Goal: Task Accomplishment & Management: Manage account settings

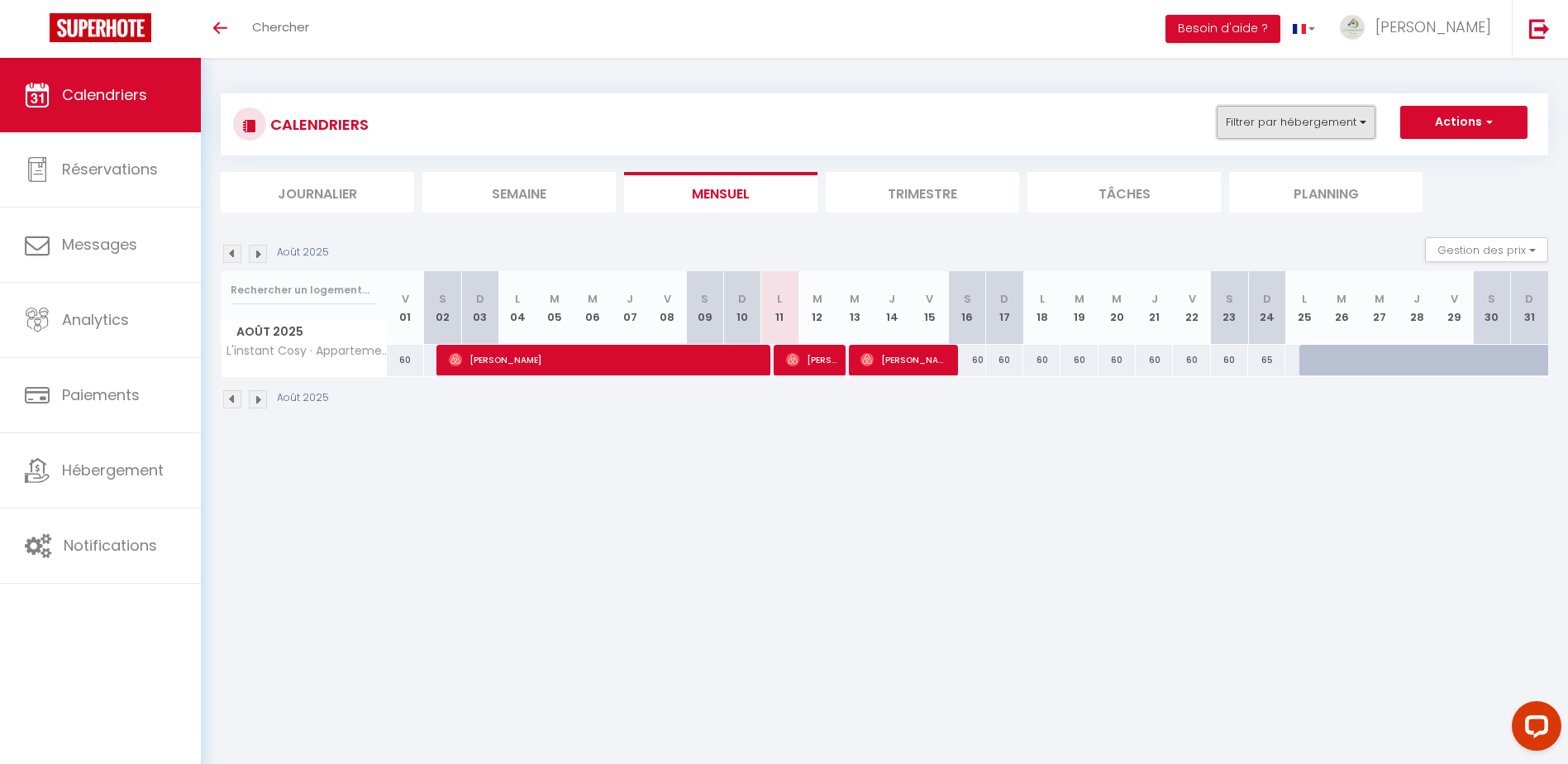
click at [1364, 117] on button "Filtrer par hébergement" at bounding box center [1296, 122] width 159 height 33
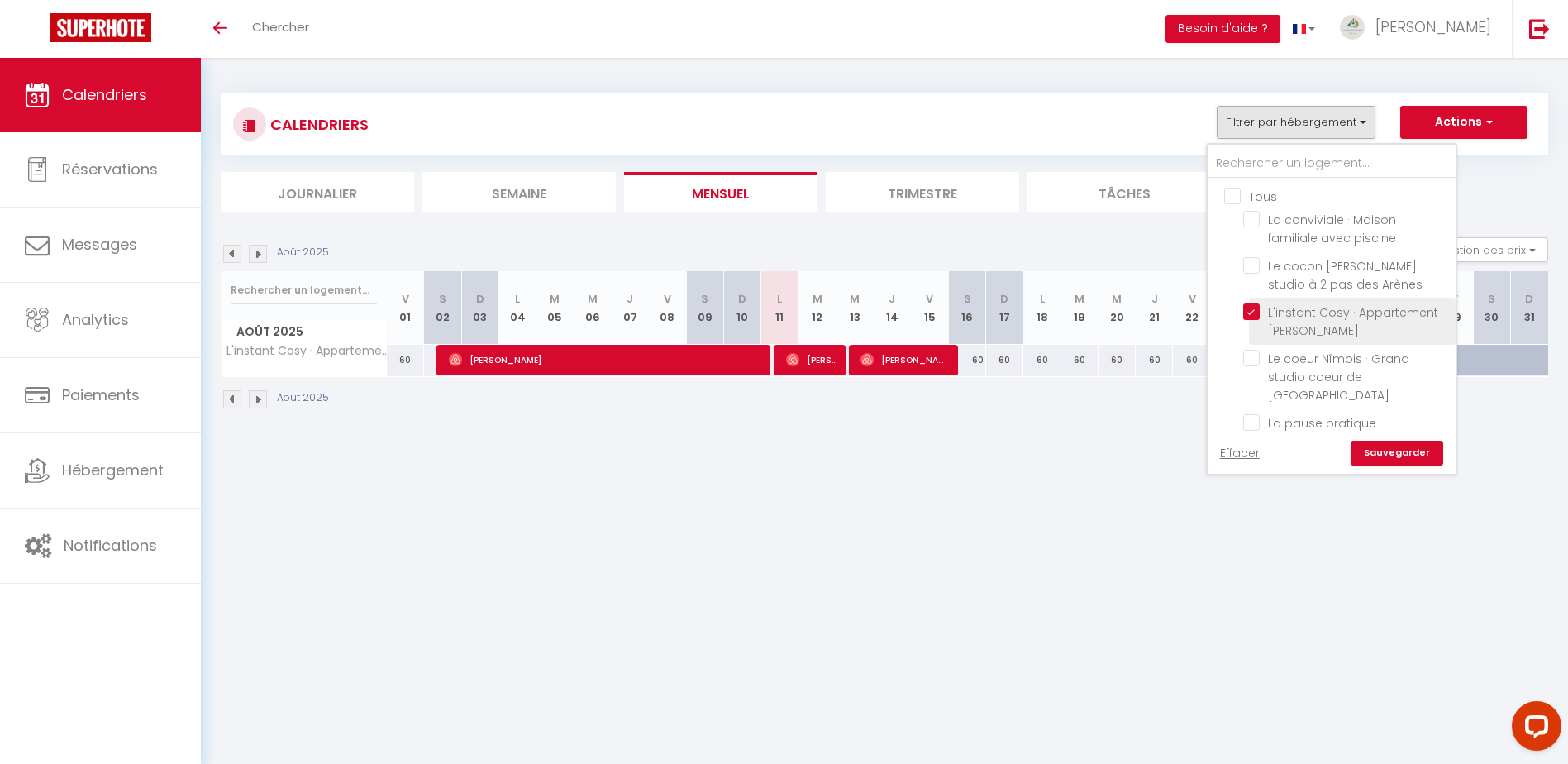
click at [1255, 307] on input "L'instant Cosy · Appartement [PERSON_NAME]" at bounding box center [1346, 312] width 207 height 17
checkbox input "false"
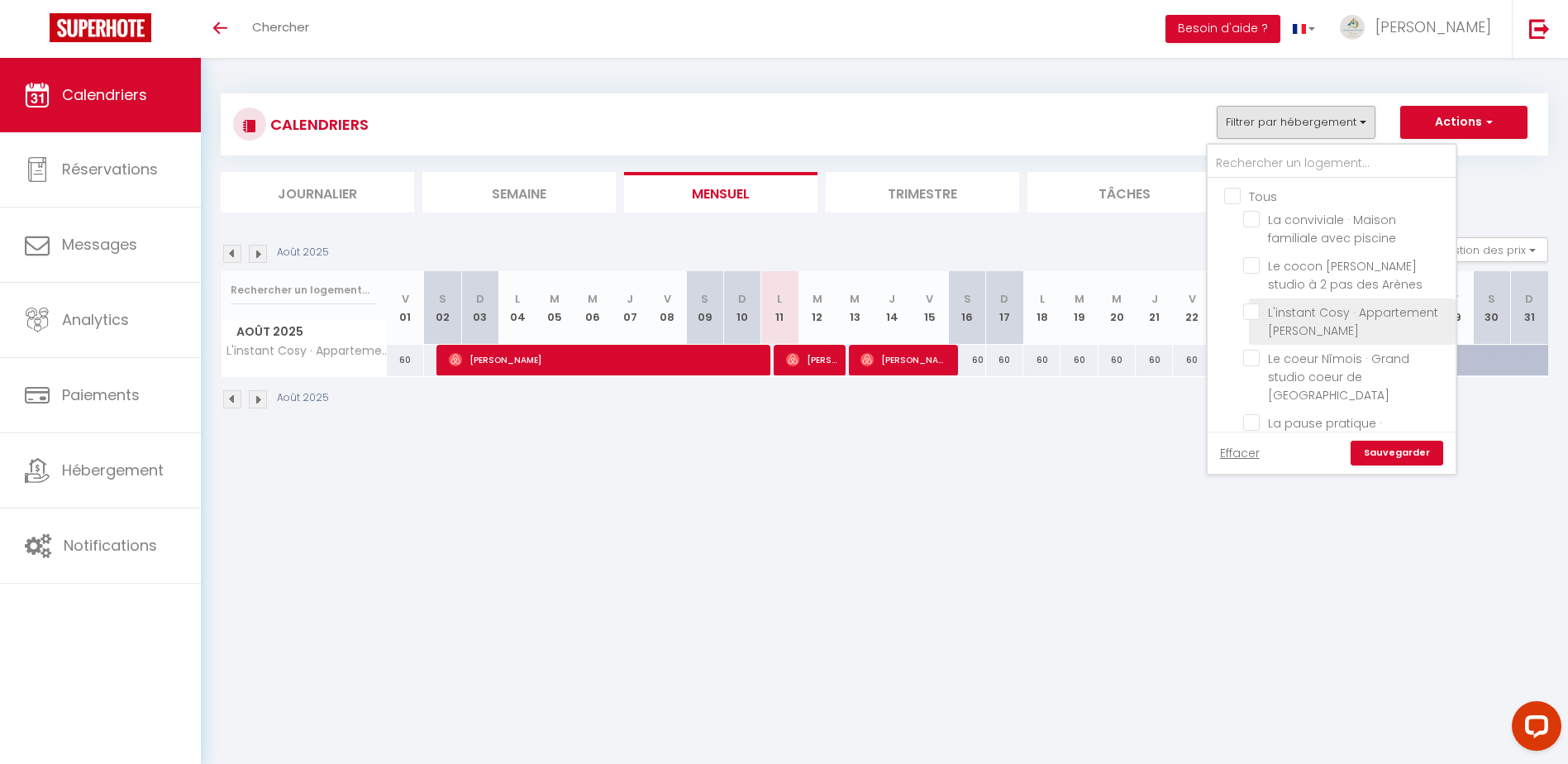
checkbox input "false"
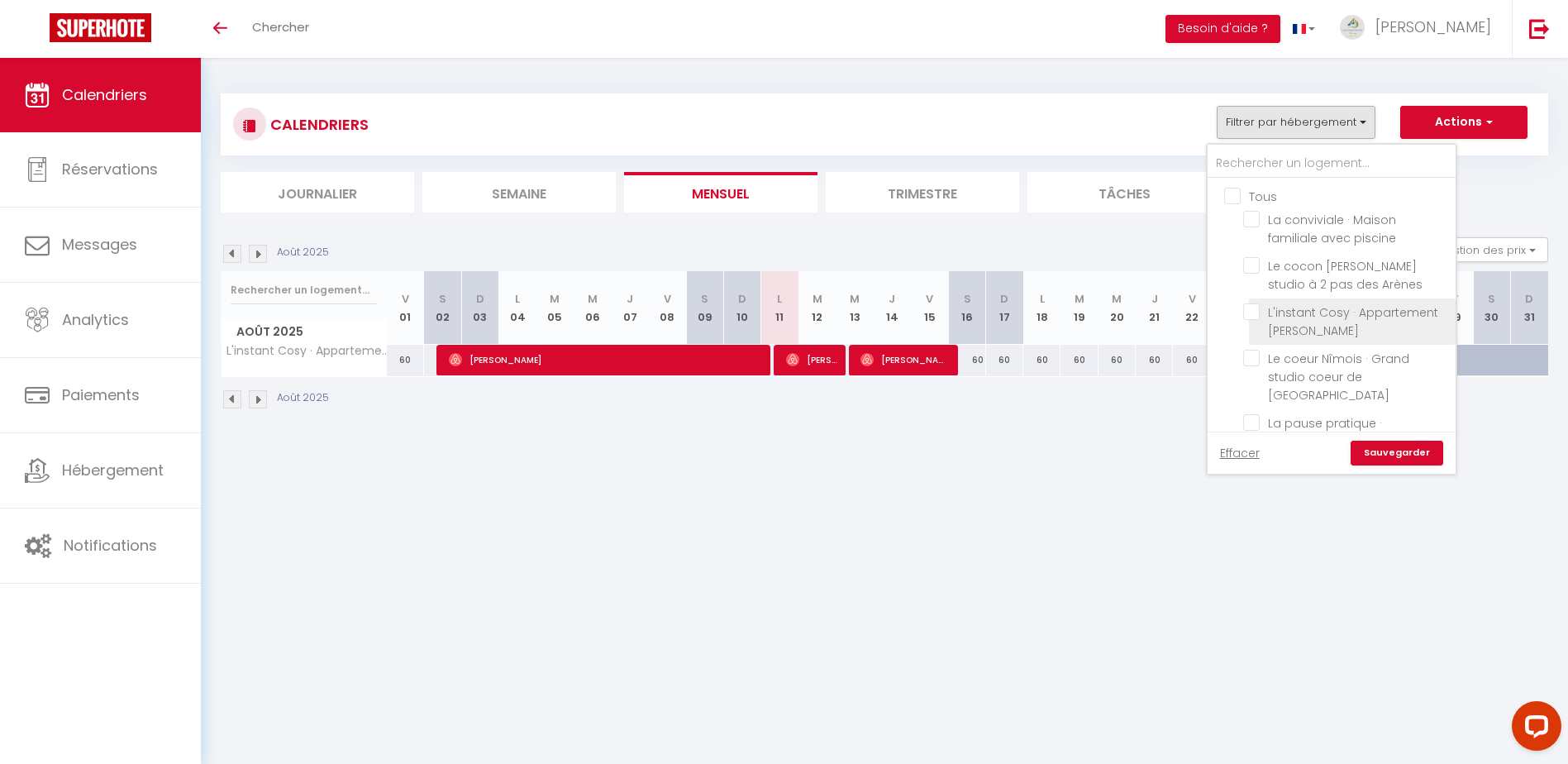
checkbox input "false"
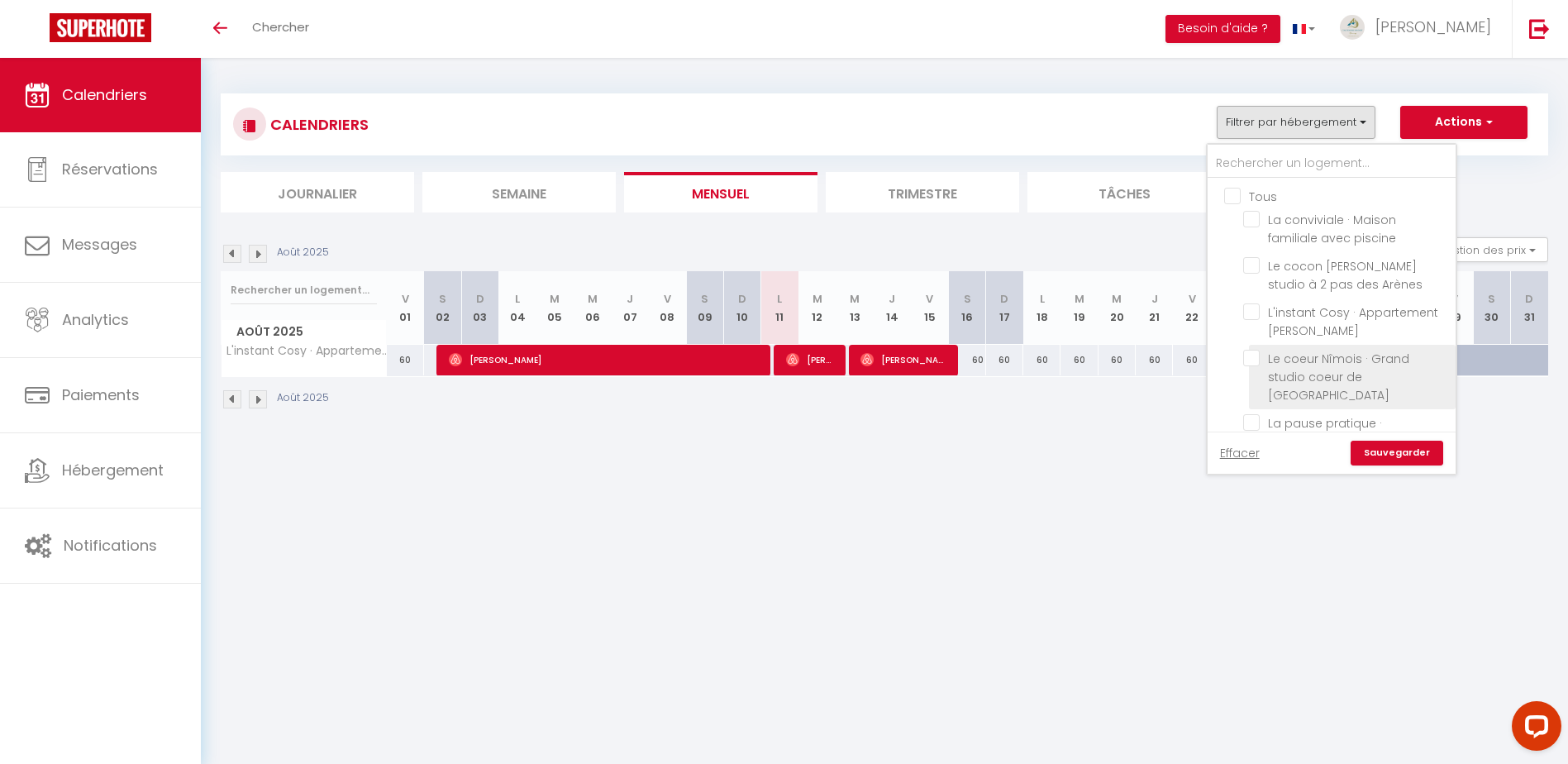
click at [1259, 361] on input "Le coeur Nîmois · Grand studio coeur de [GEOGRAPHIC_DATA]" at bounding box center [1346, 358] width 207 height 17
checkbox input "true"
checkbox input "false"
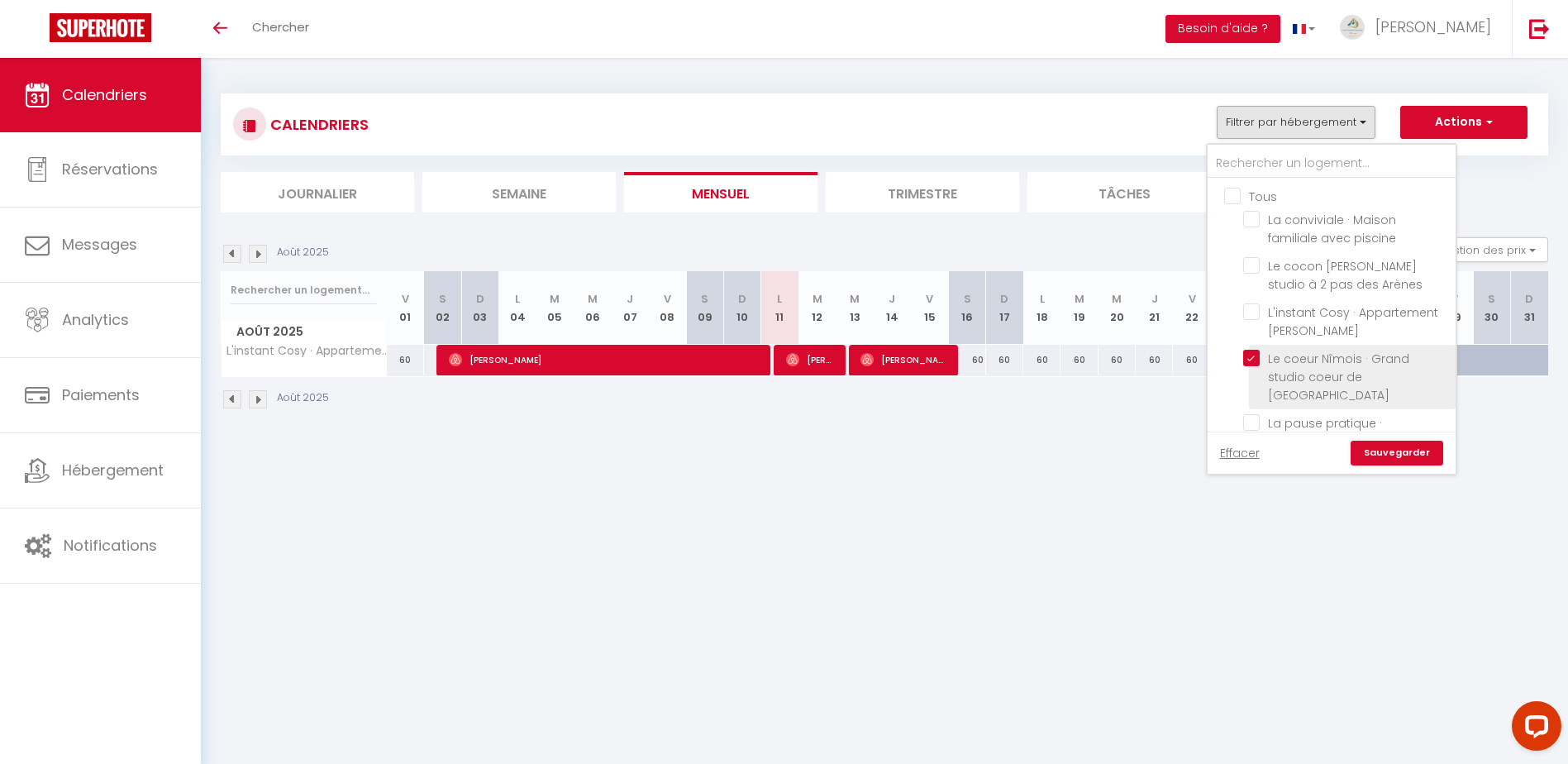
checkbox input "false"
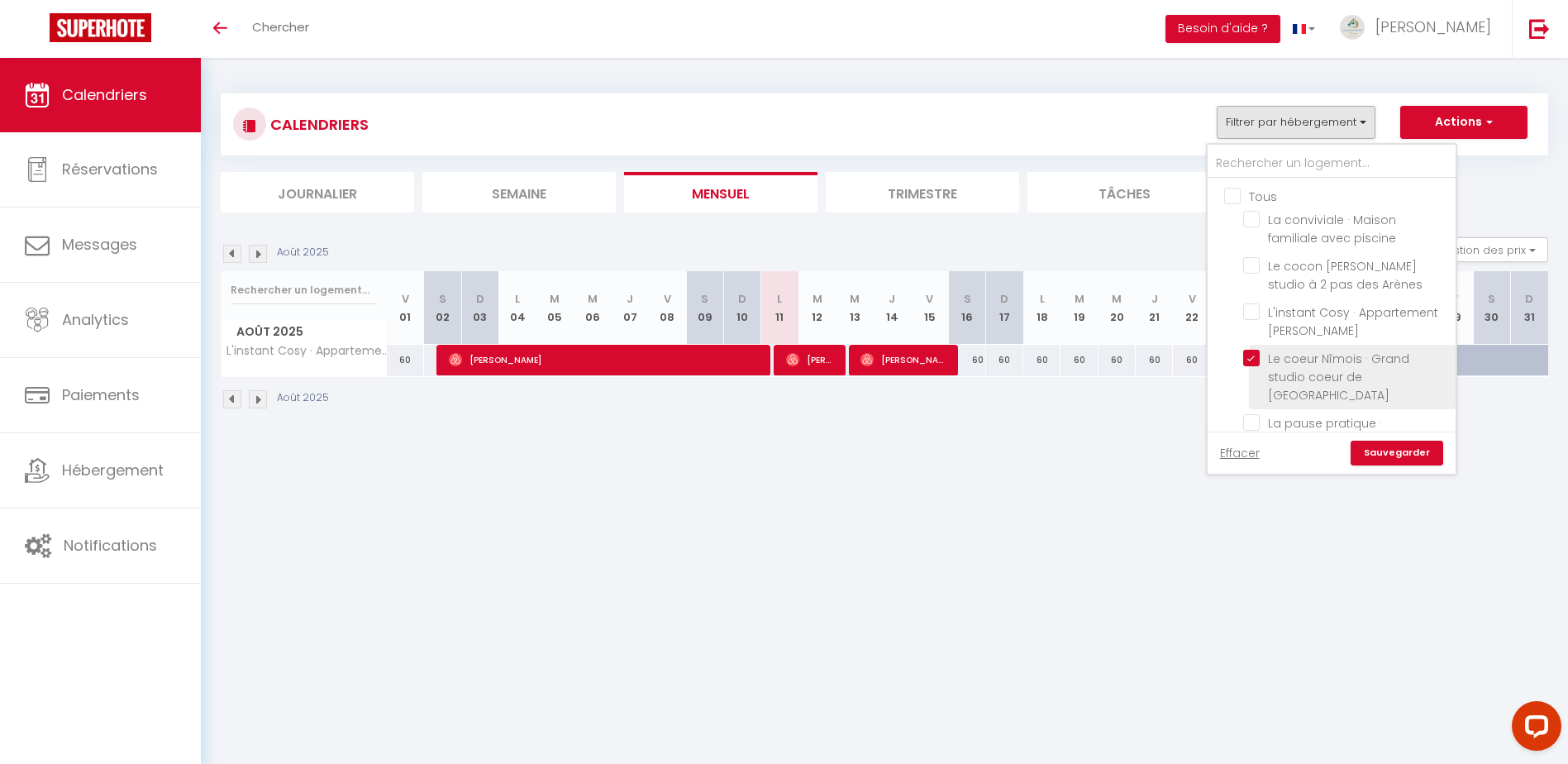
checkbox input "false"
click at [1399, 448] on link "Sauvegarder" at bounding box center [1396, 452] width 93 height 25
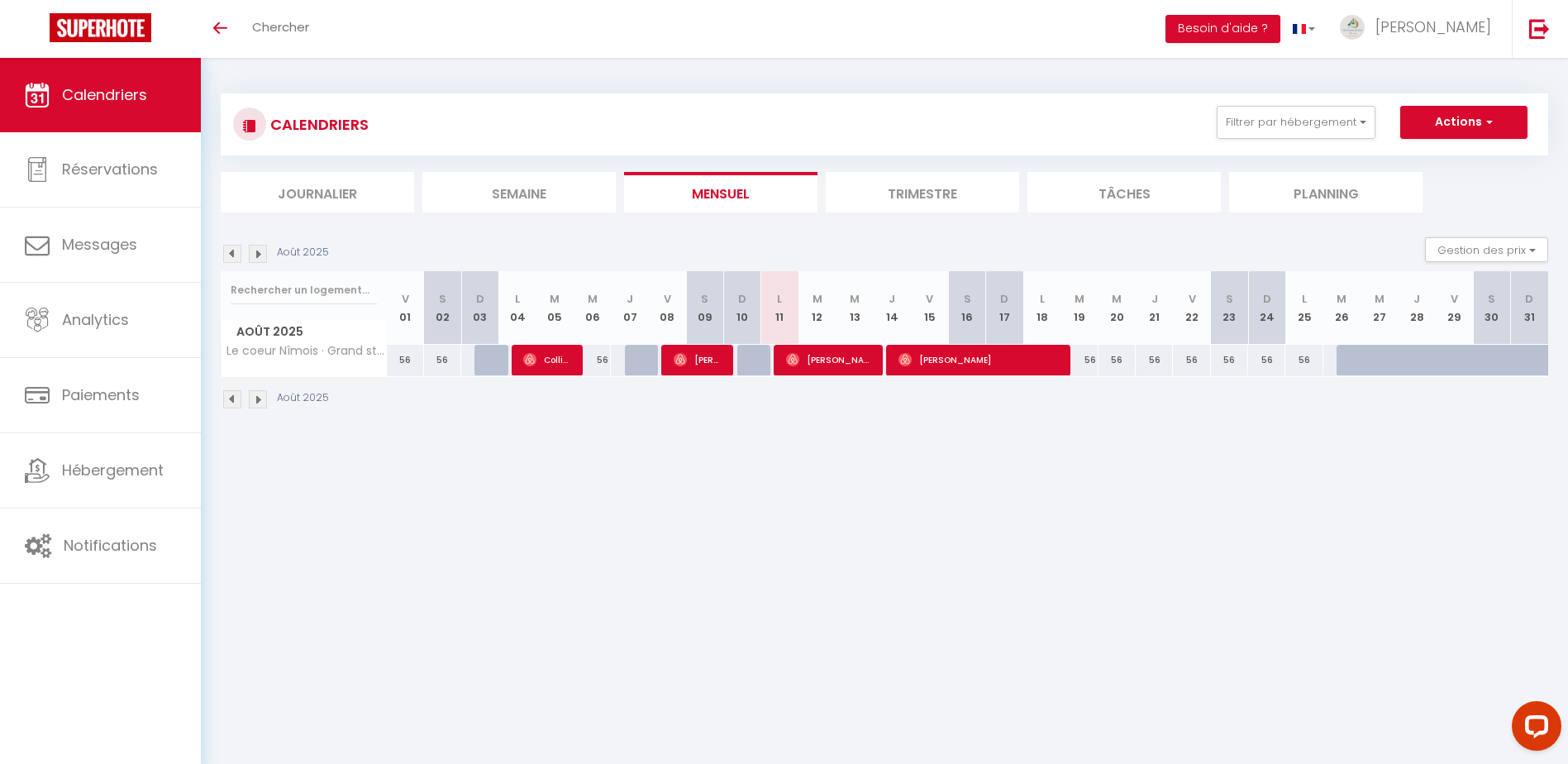
click at [231, 398] on img at bounding box center [232, 400] width 19 height 19
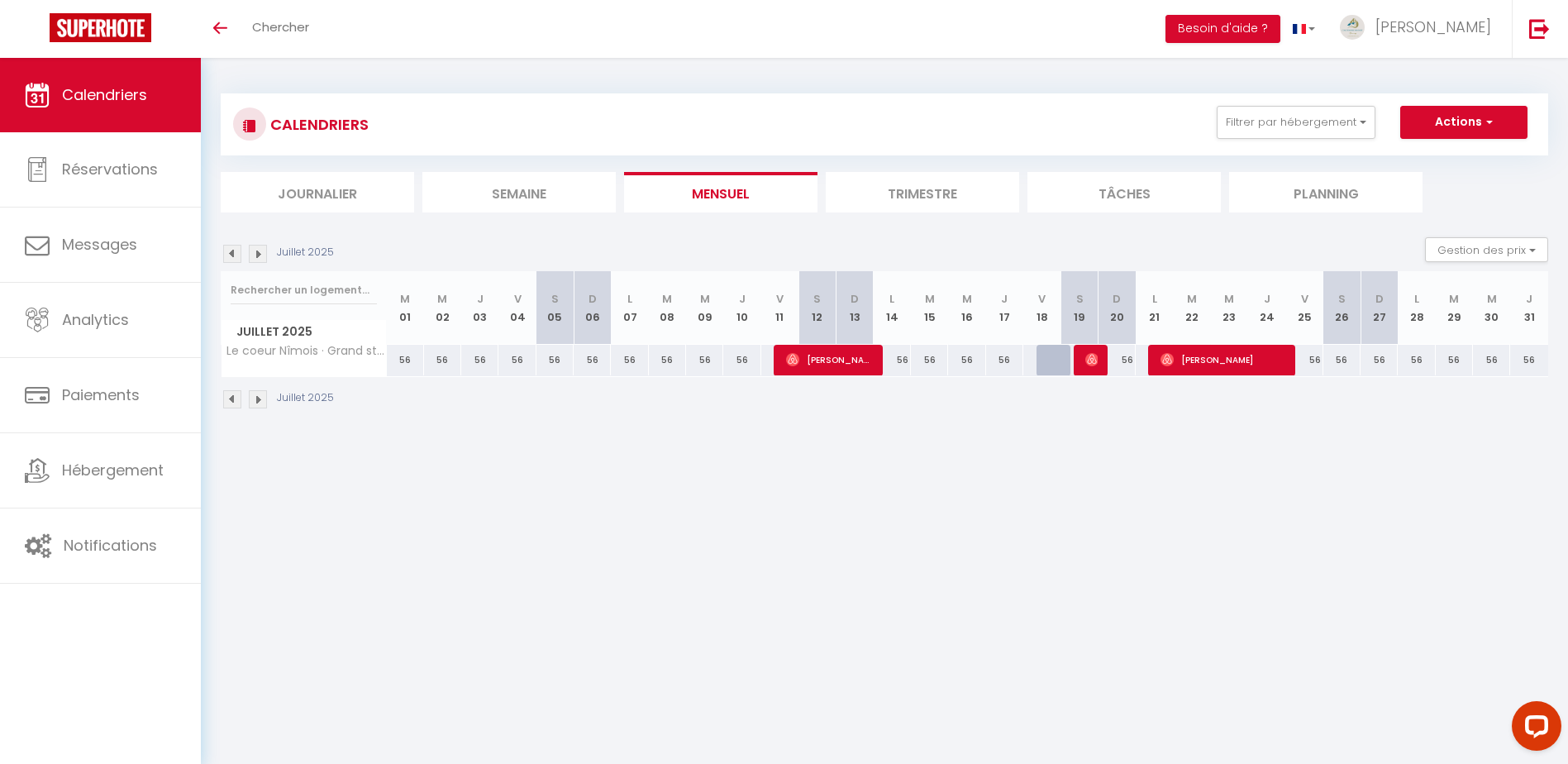
click at [228, 393] on img at bounding box center [232, 400] width 19 height 19
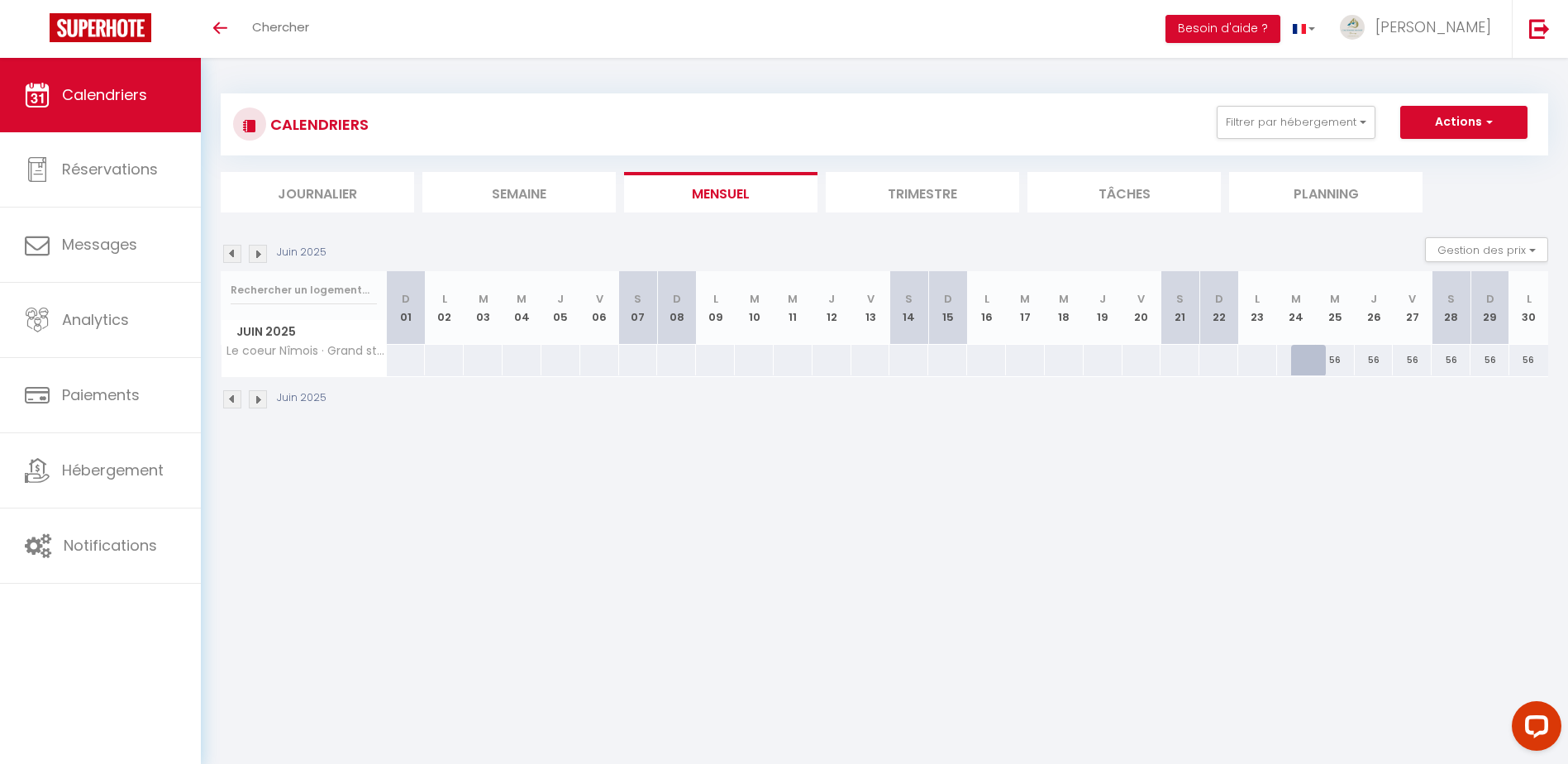
click at [259, 398] on img at bounding box center [258, 400] width 19 height 19
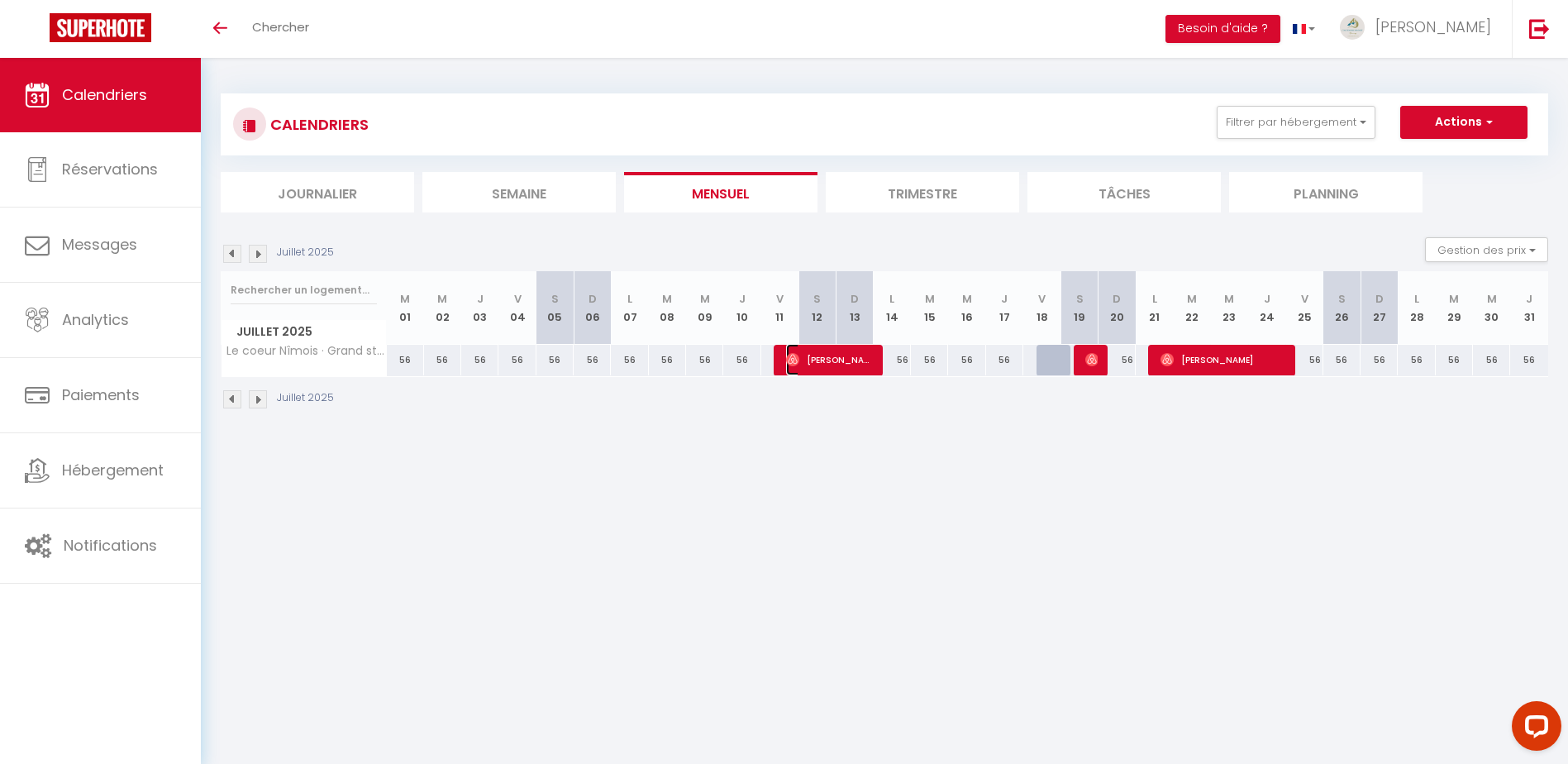
click at [819, 358] on span "[PERSON_NAME]" at bounding box center [829, 359] width 87 height 31
select select "OK"
select select "0"
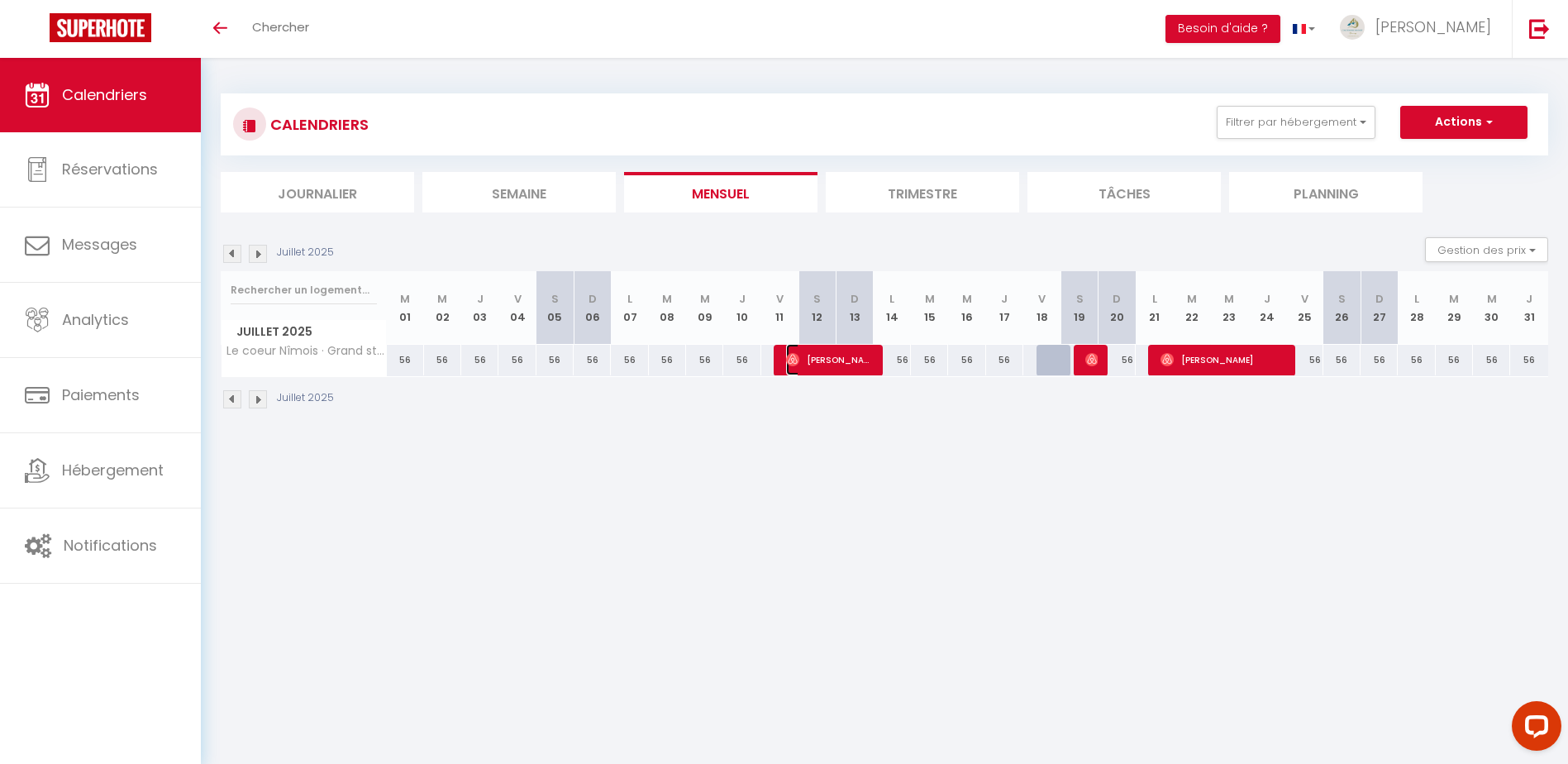
select select "1"
select select
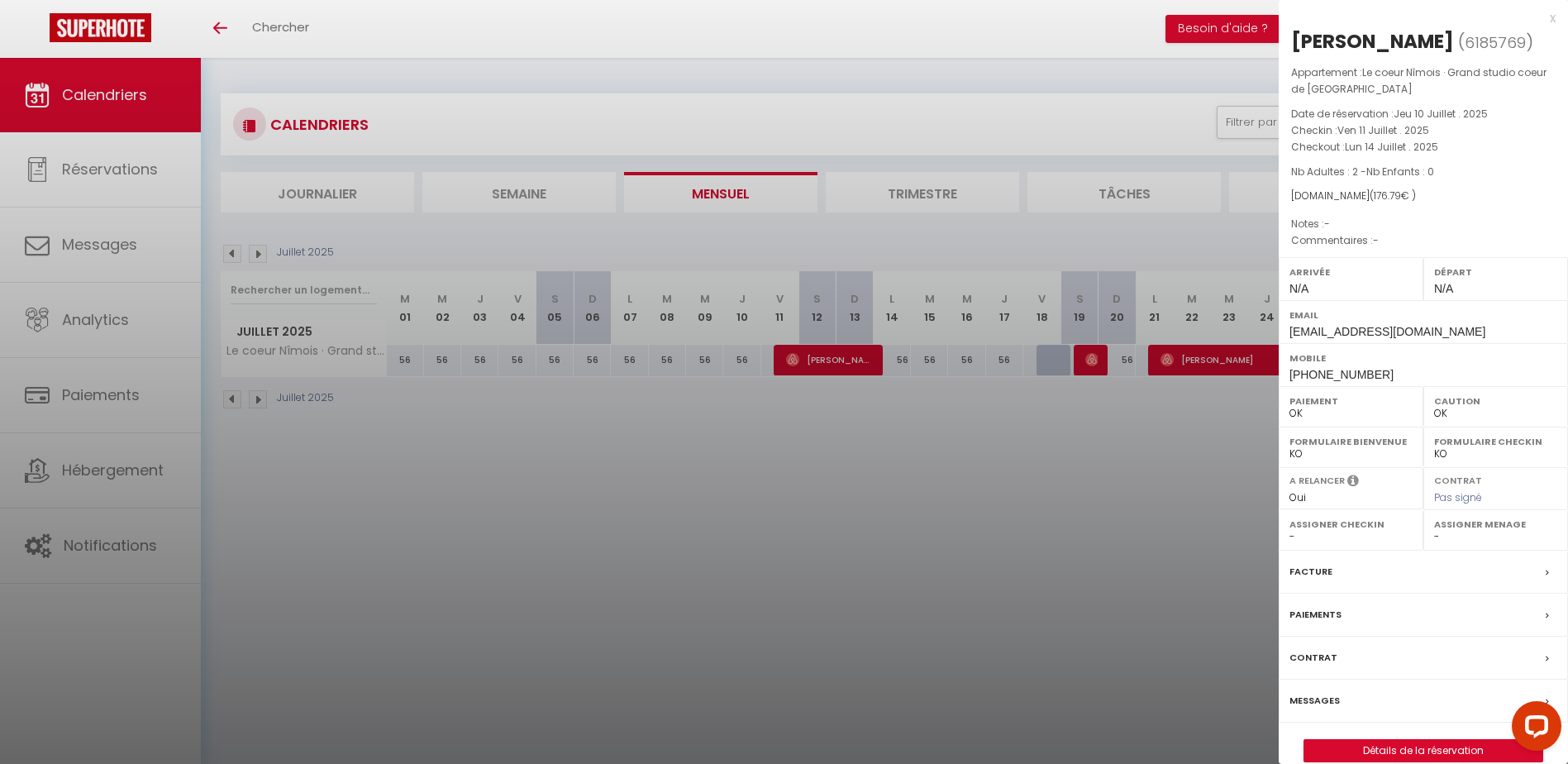
click at [1087, 356] on div at bounding box center [784, 382] width 1568 height 764
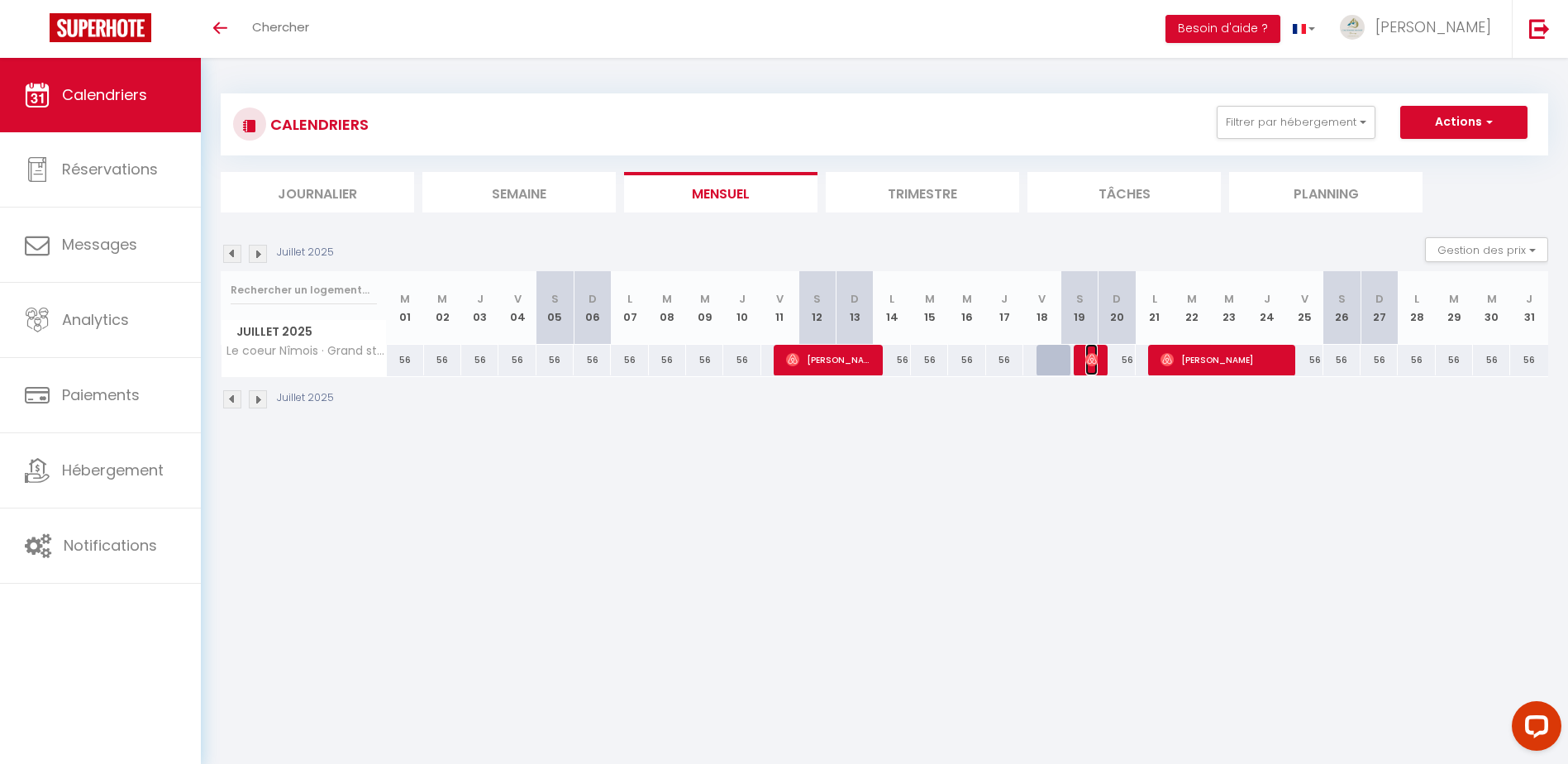
click at [1087, 356] on img at bounding box center [1092, 360] width 14 height 14
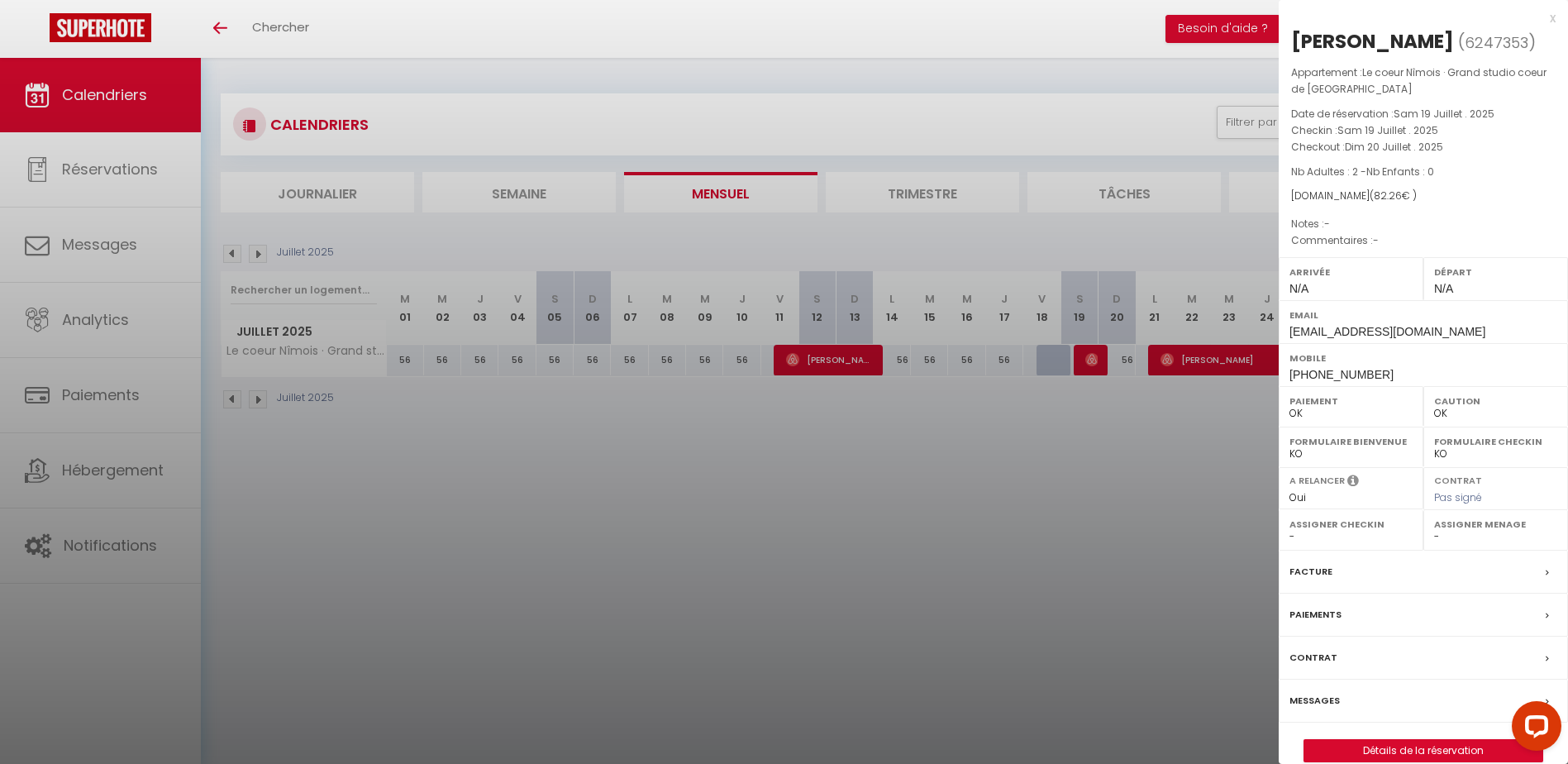
click at [1216, 361] on div at bounding box center [784, 382] width 1568 height 764
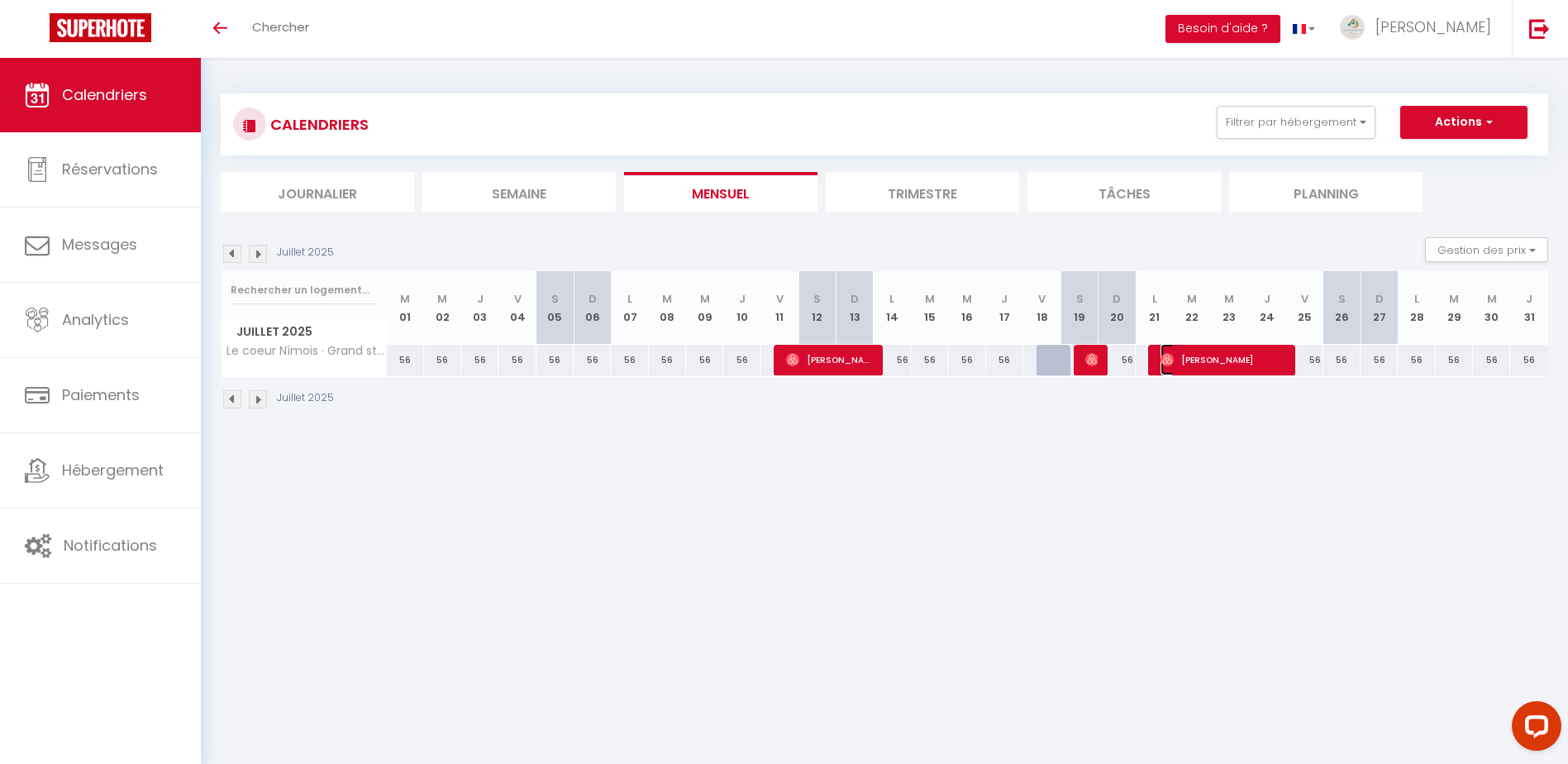
click at [1216, 361] on span "[PERSON_NAME]" at bounding box center [1222, 359] width 124 height 31
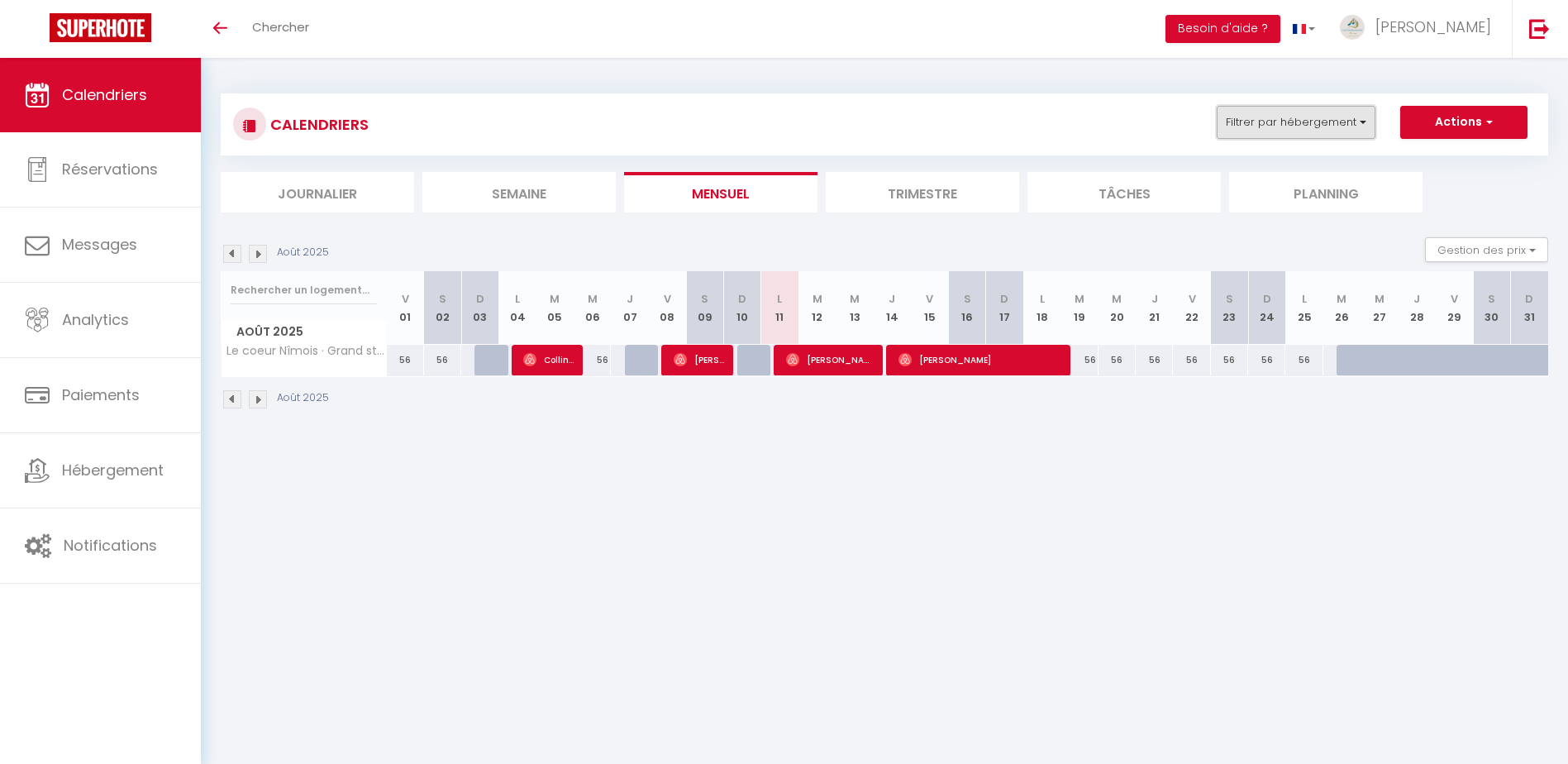
click at [1364, 117] on button "Filtrer par hébergement" at bounding box center [1296, 122] width 159 height 33
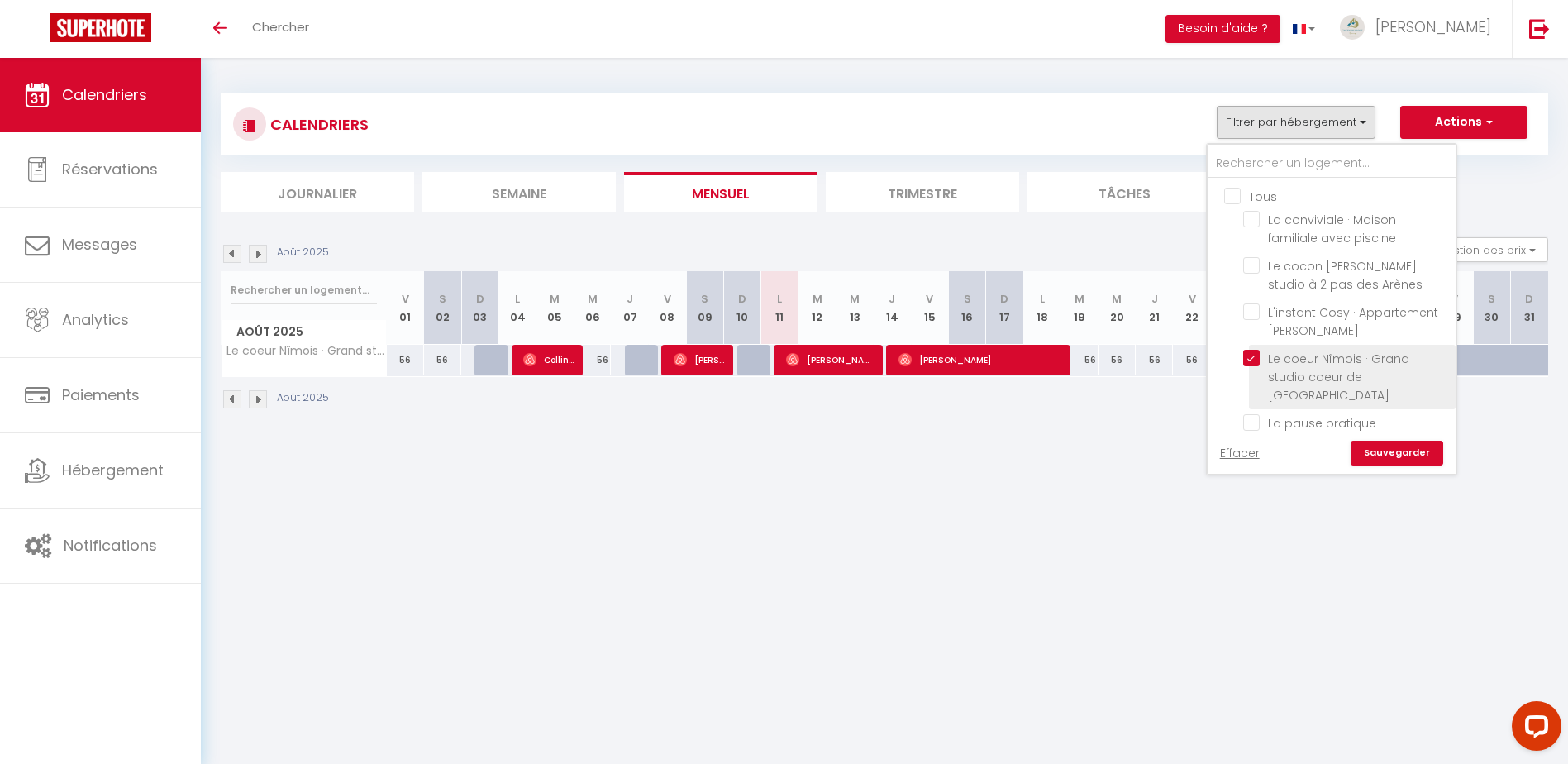
click at [1249, 361] on input "Le coeur Nîmois · Grand studio coeur de [GEOGRAPHIC_DATA]" at bounding box center [1346, 358] width 207 height 17
checkbox input "false"
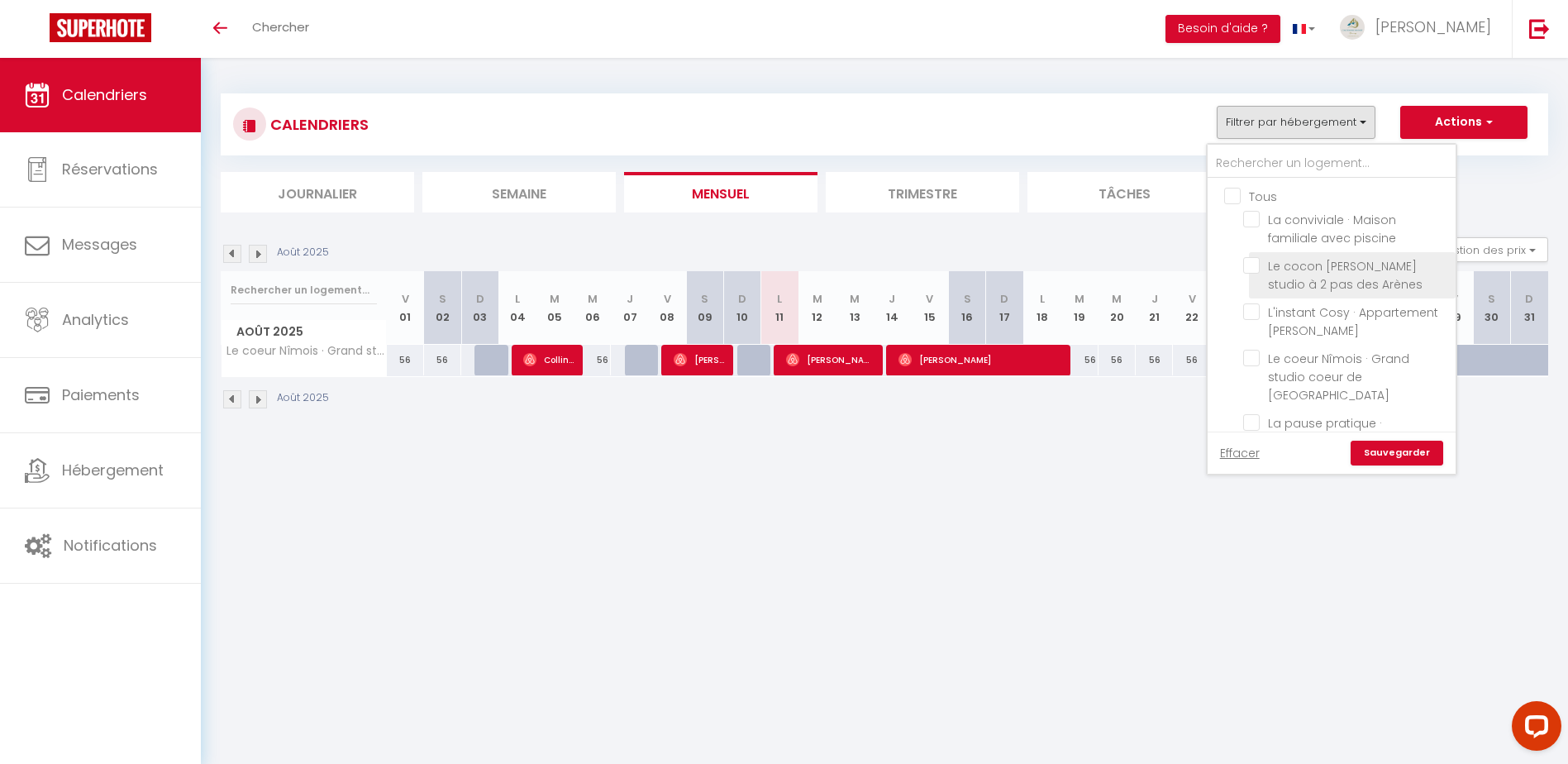
click at [1255, 263] on input "Le cocon [PERSON_NAME] studio à 2 pas des Arènes" at bounding box center [1346, 265] width 207 height 17
checkbox input "true"
checkbox input "false"
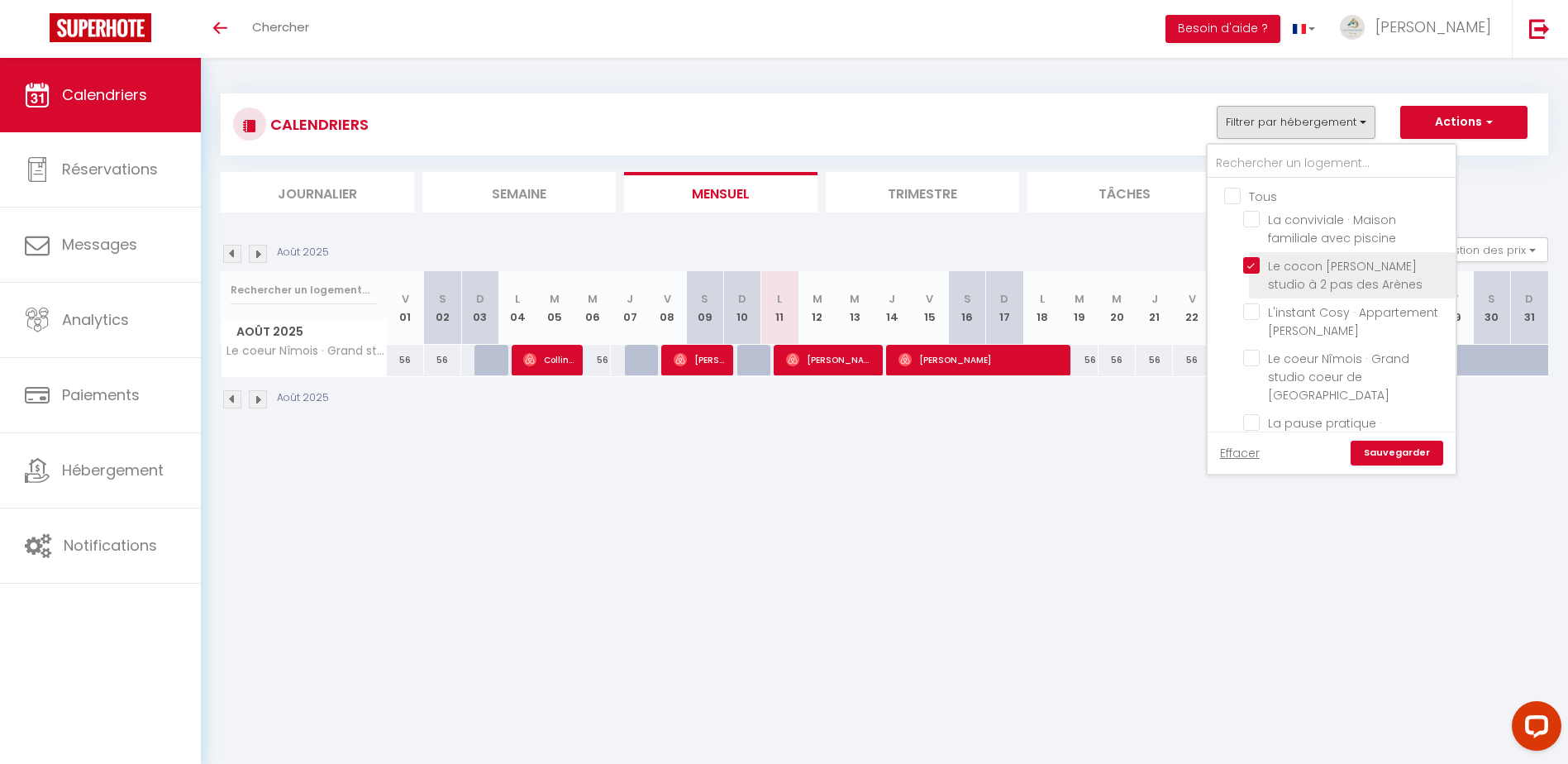
checkbox input "false"
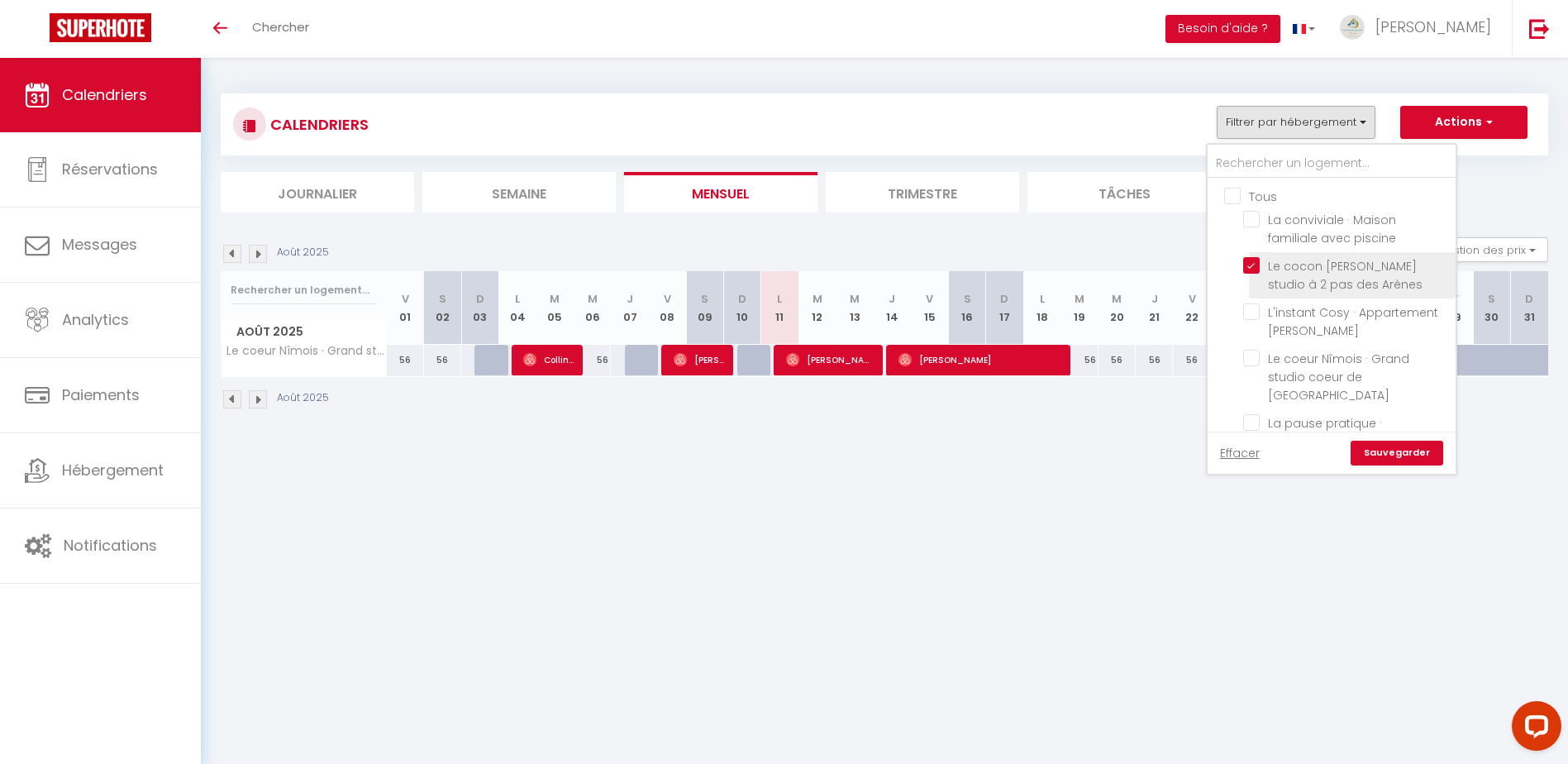
checkbox input "false"
click at [1391, 447] on link "Sauvegarder" at bounding box center [1396, 452] width 93 height 25
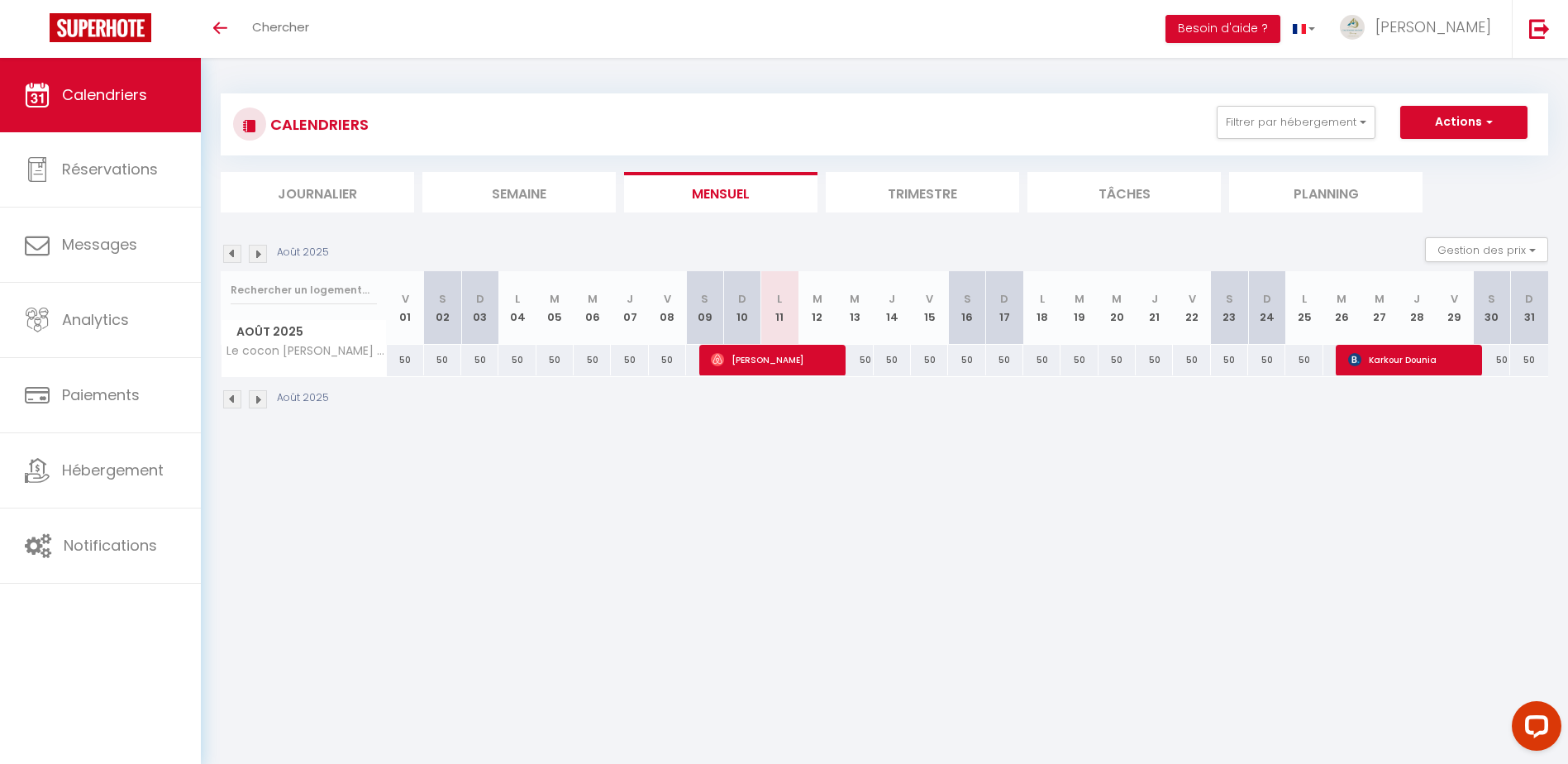
click at [227, 396] on img at bounding box center [232, 400] width 19 height 19
select select
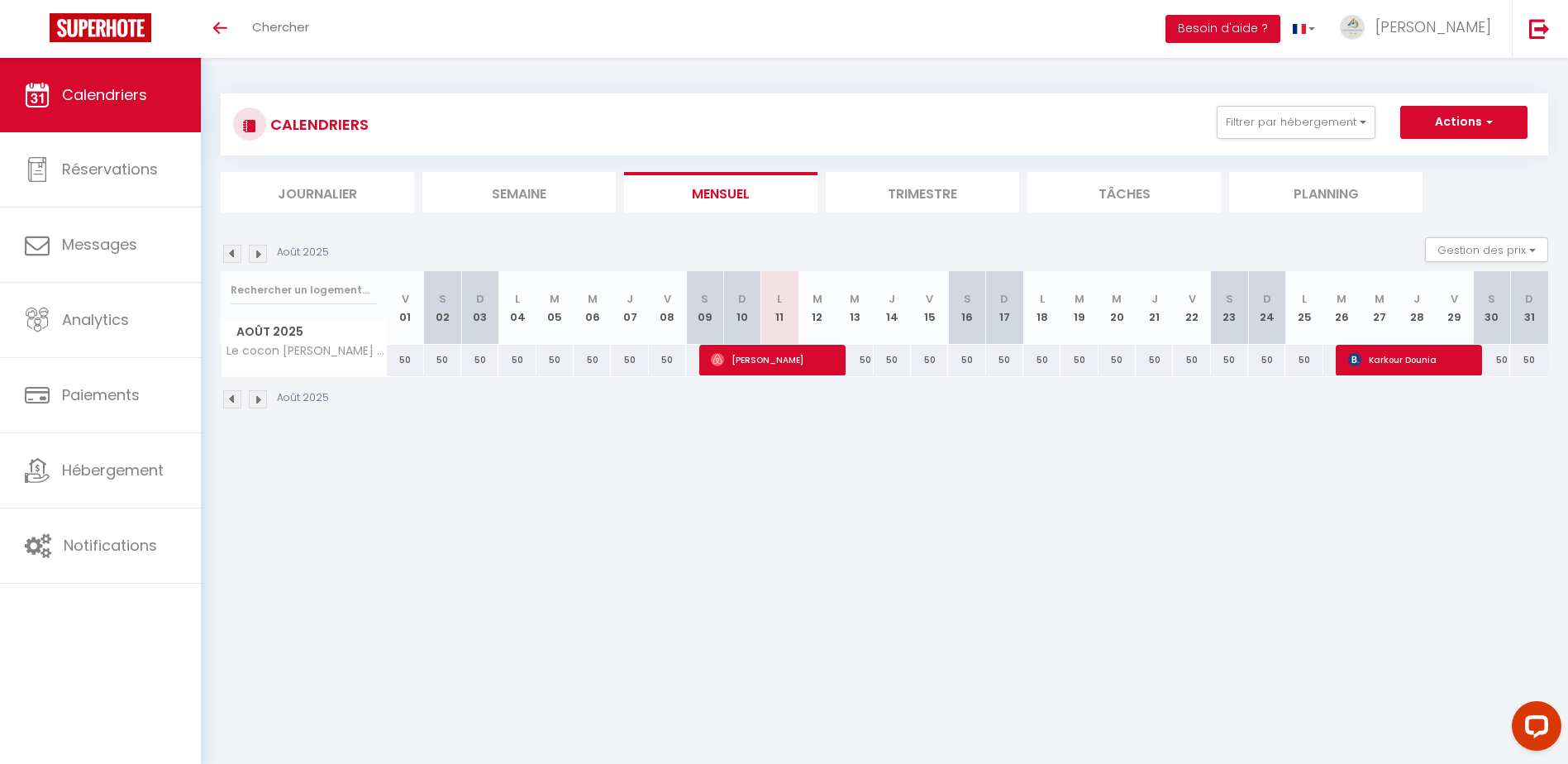
select select
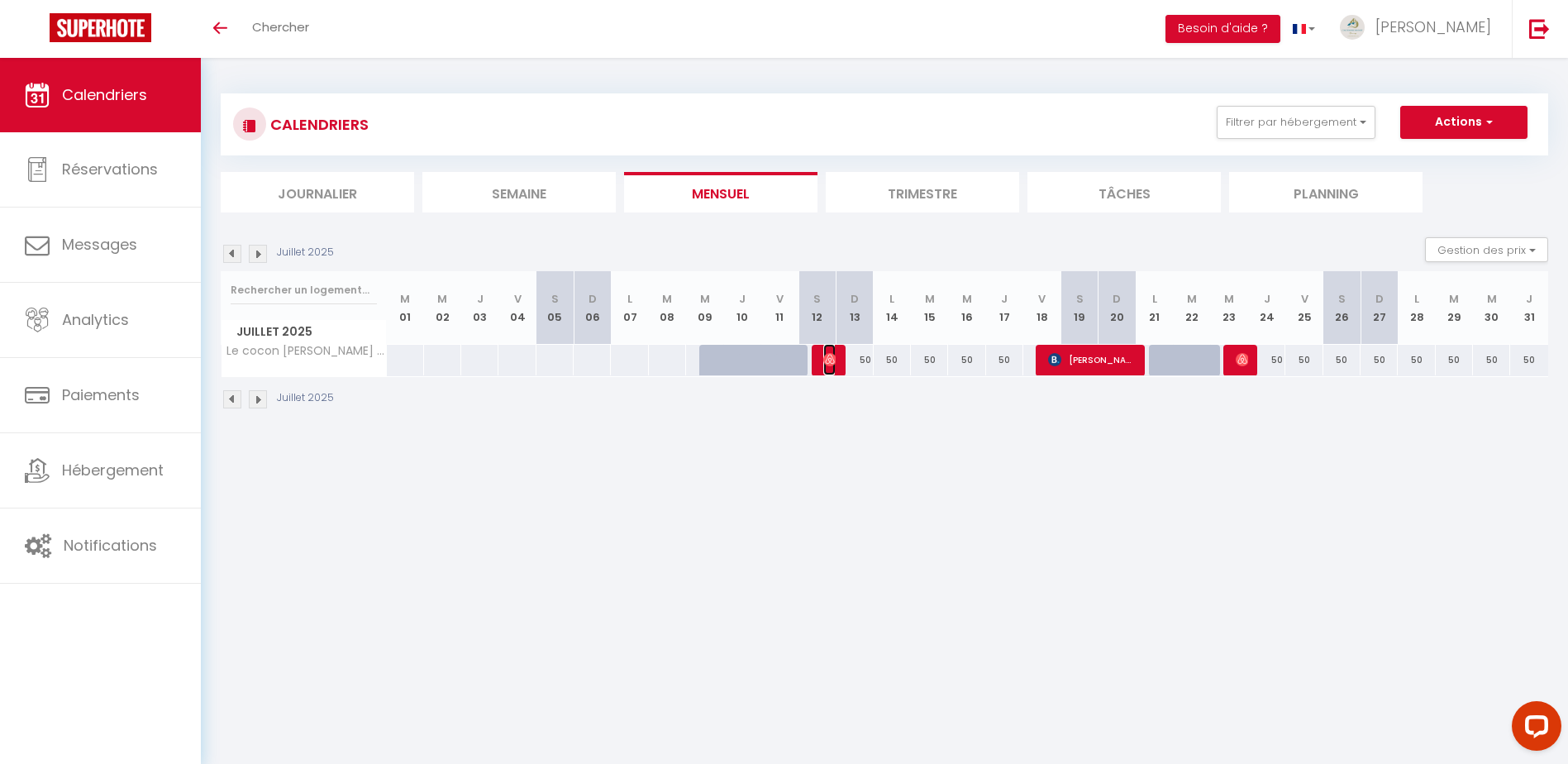
click at [827, 357] on img at bounding box center [830, 360] width 14 height 14
select select "OK"
select select "0"
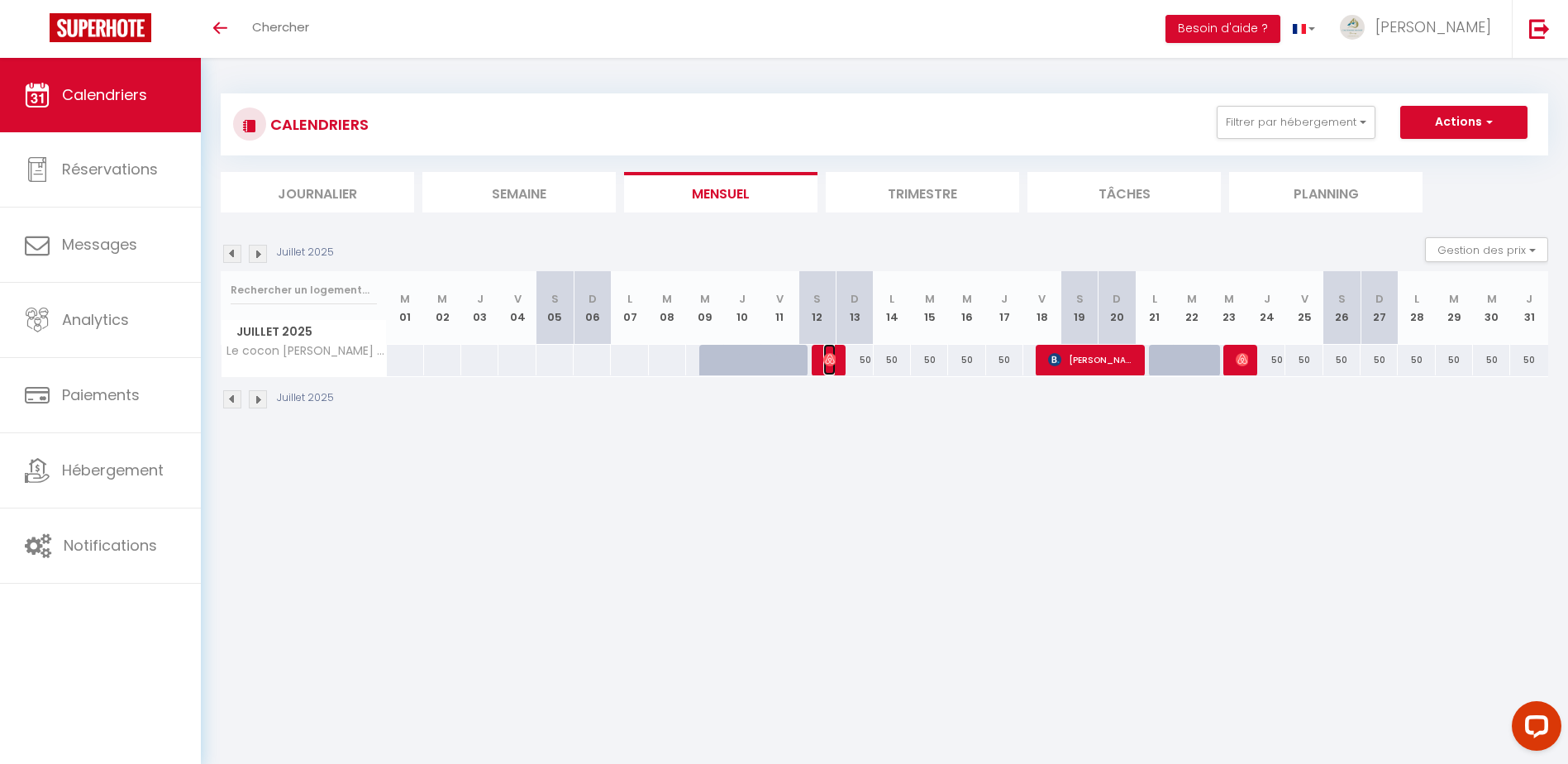
select select "1"
select select
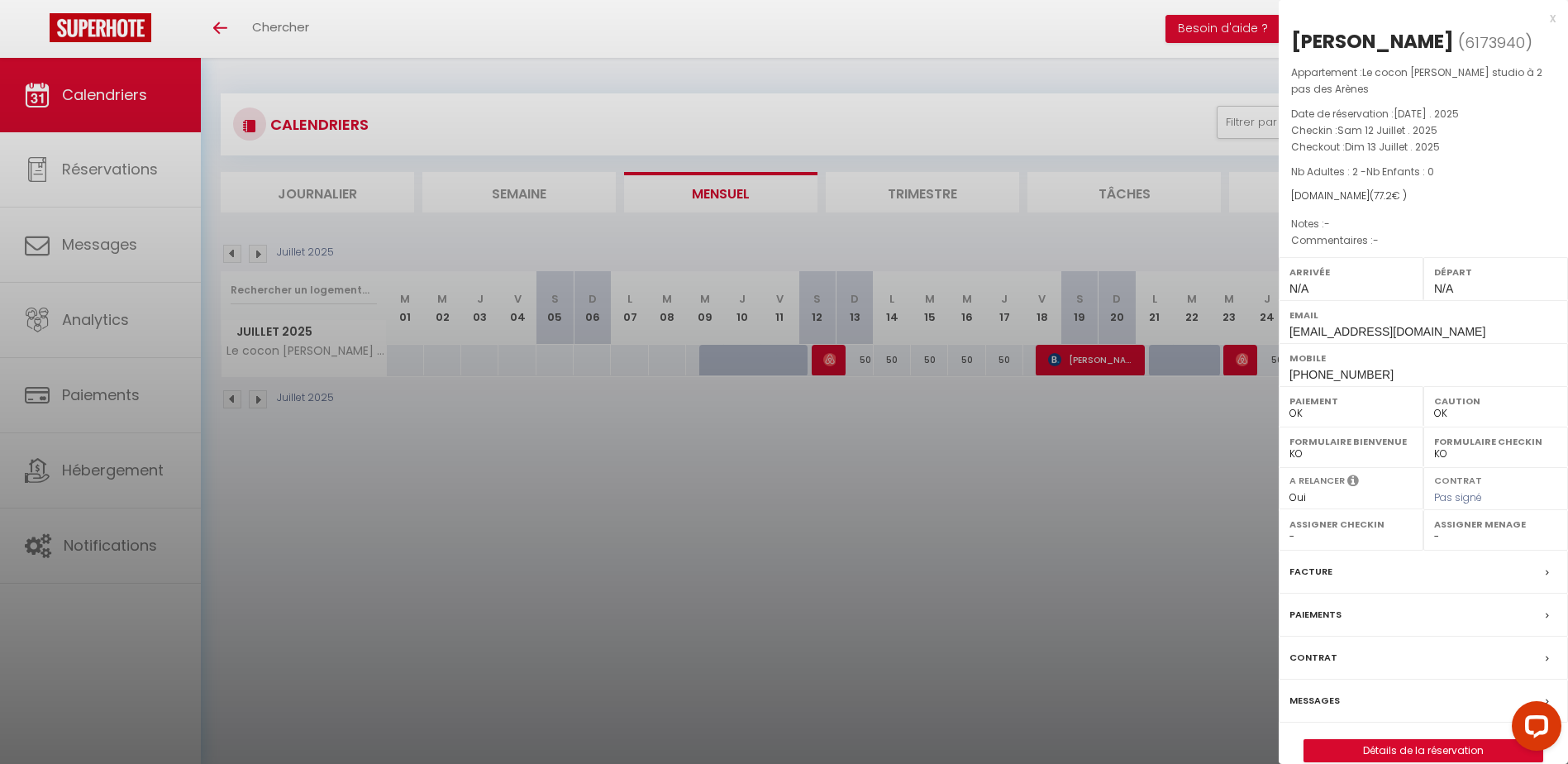
click at [1071, 361] on div at bounding box center [784, 382] width 1568 height 764
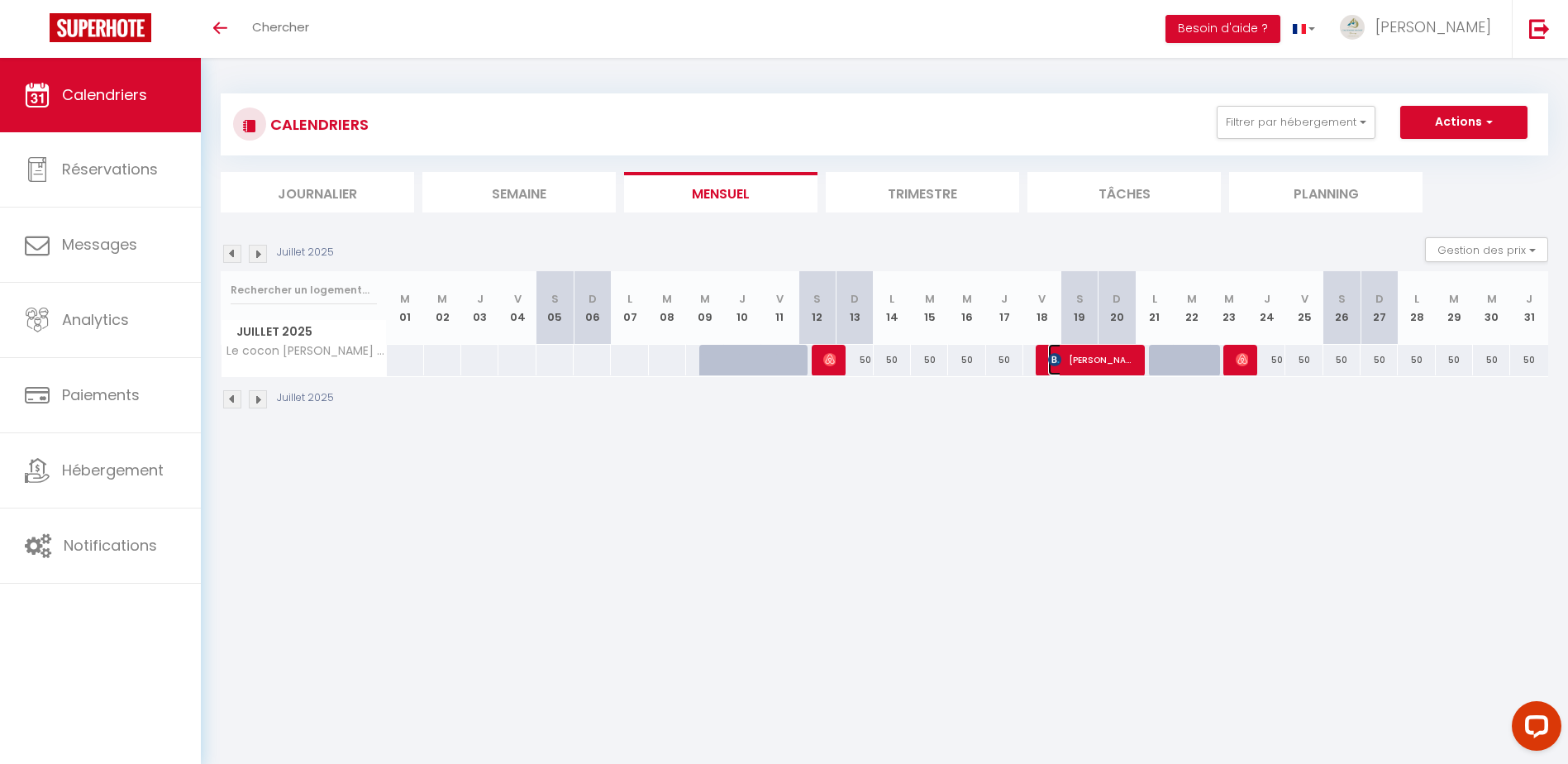
click at [1082, 352] on span "silvia mangue" at bounding box center [1091, 359] width 87 height 31
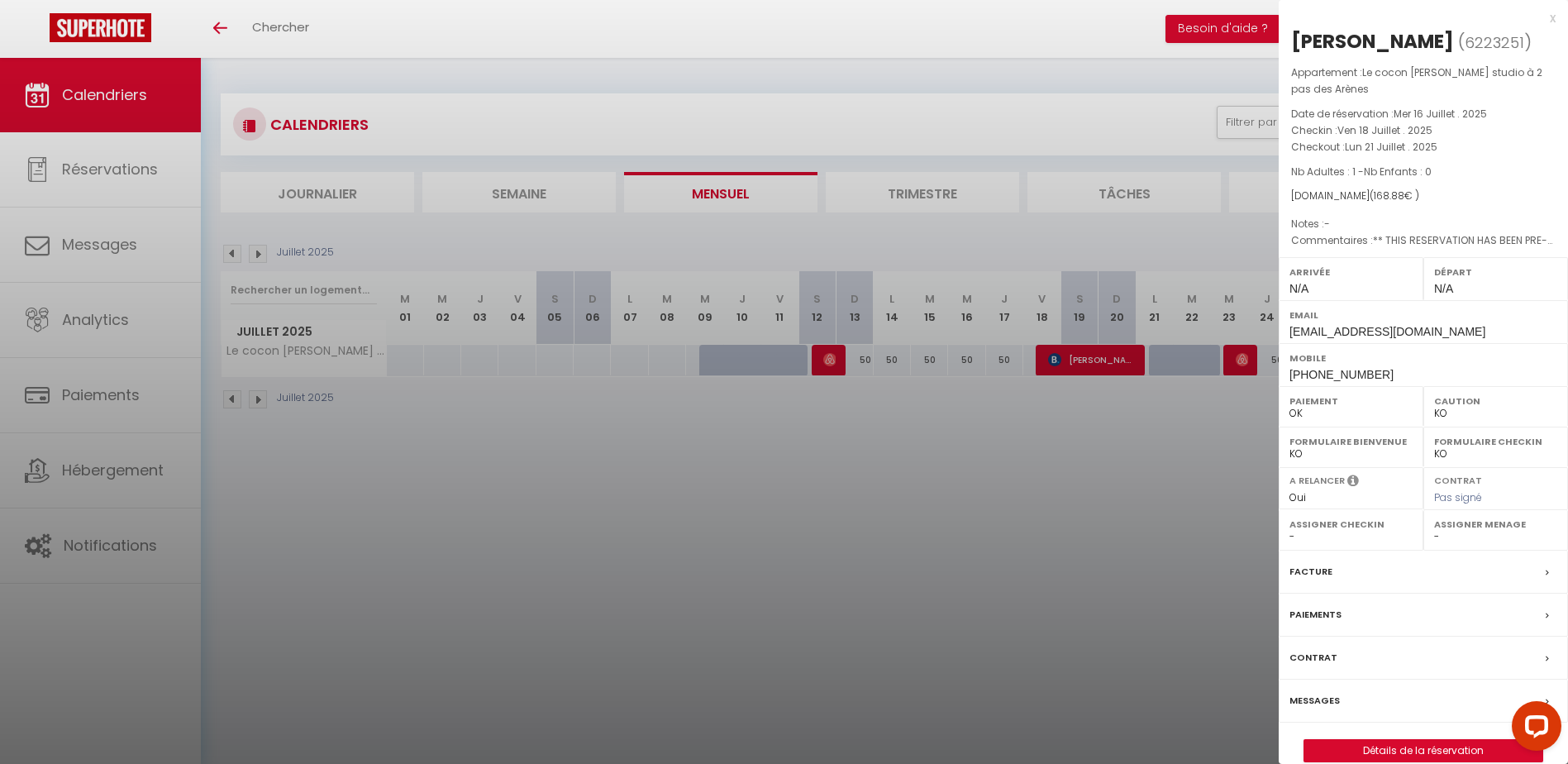
click at [1241, 356] on div at bounding box center [784, 382] width 1568 height 764
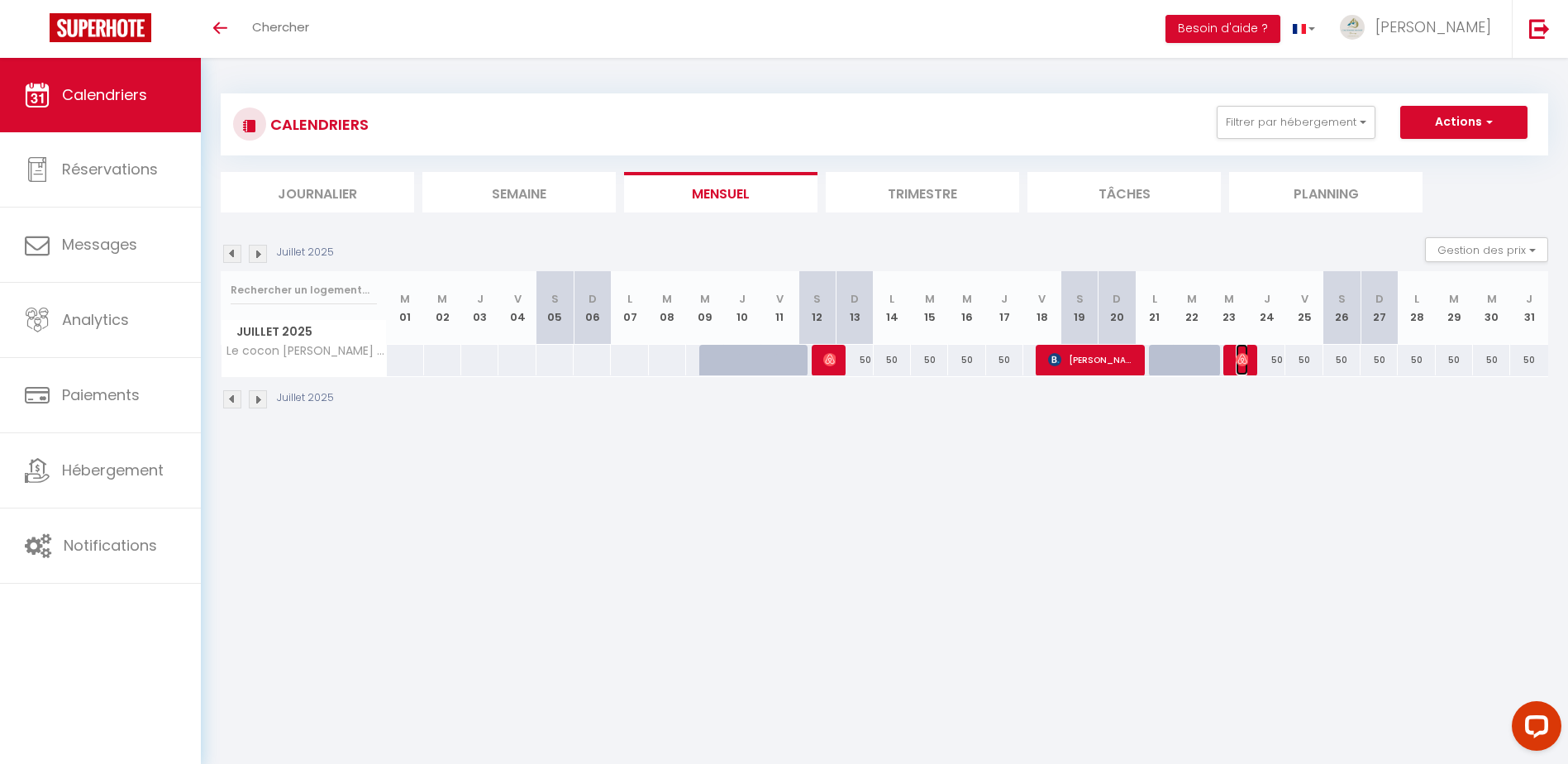
click at [1241, 357] on img at bounding box center [1242, 360] width 14 height 14
select select "OK"
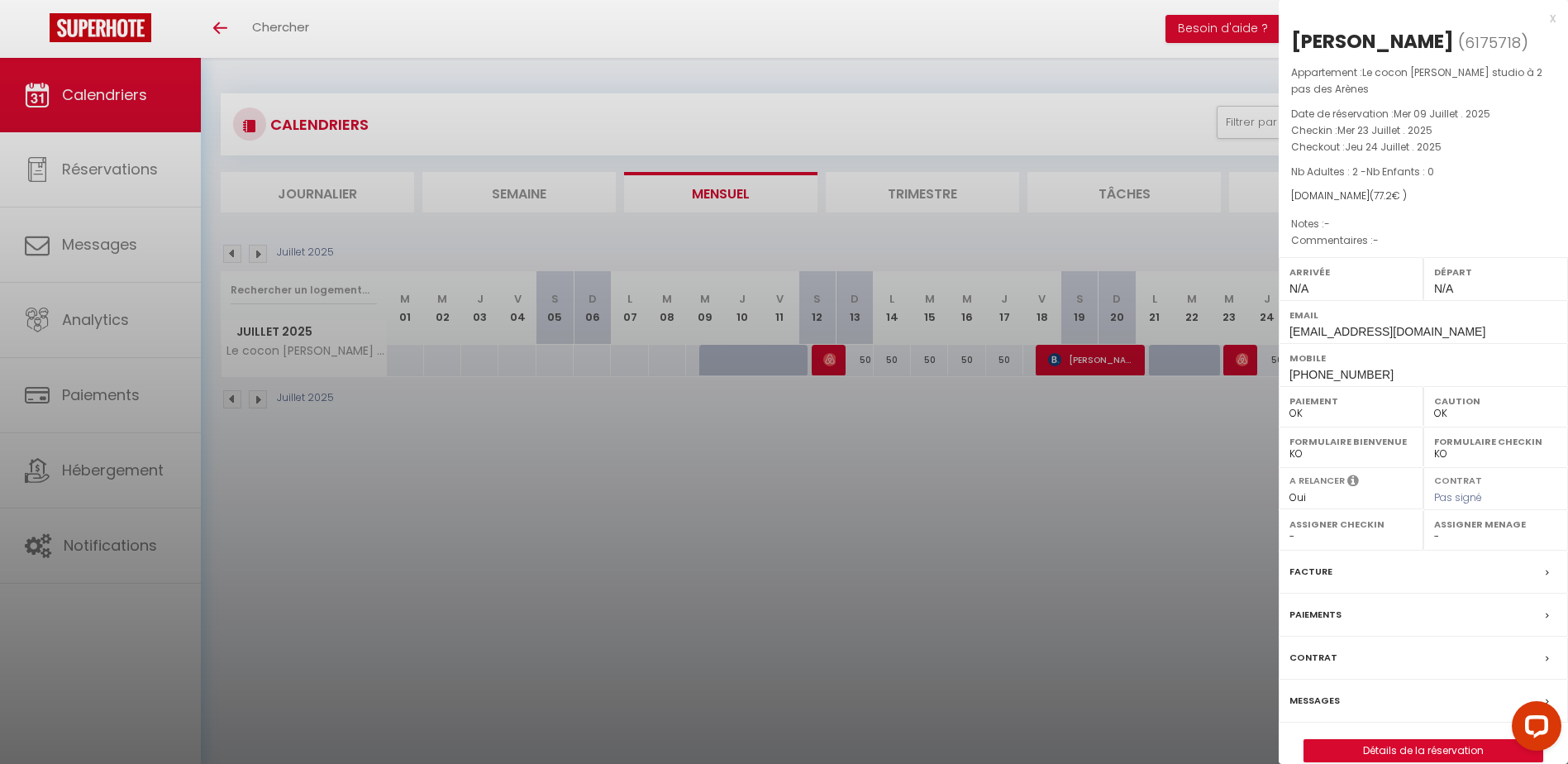
click at [1240, 357] on div at bounding box center [784, 382] width 1568 height 764
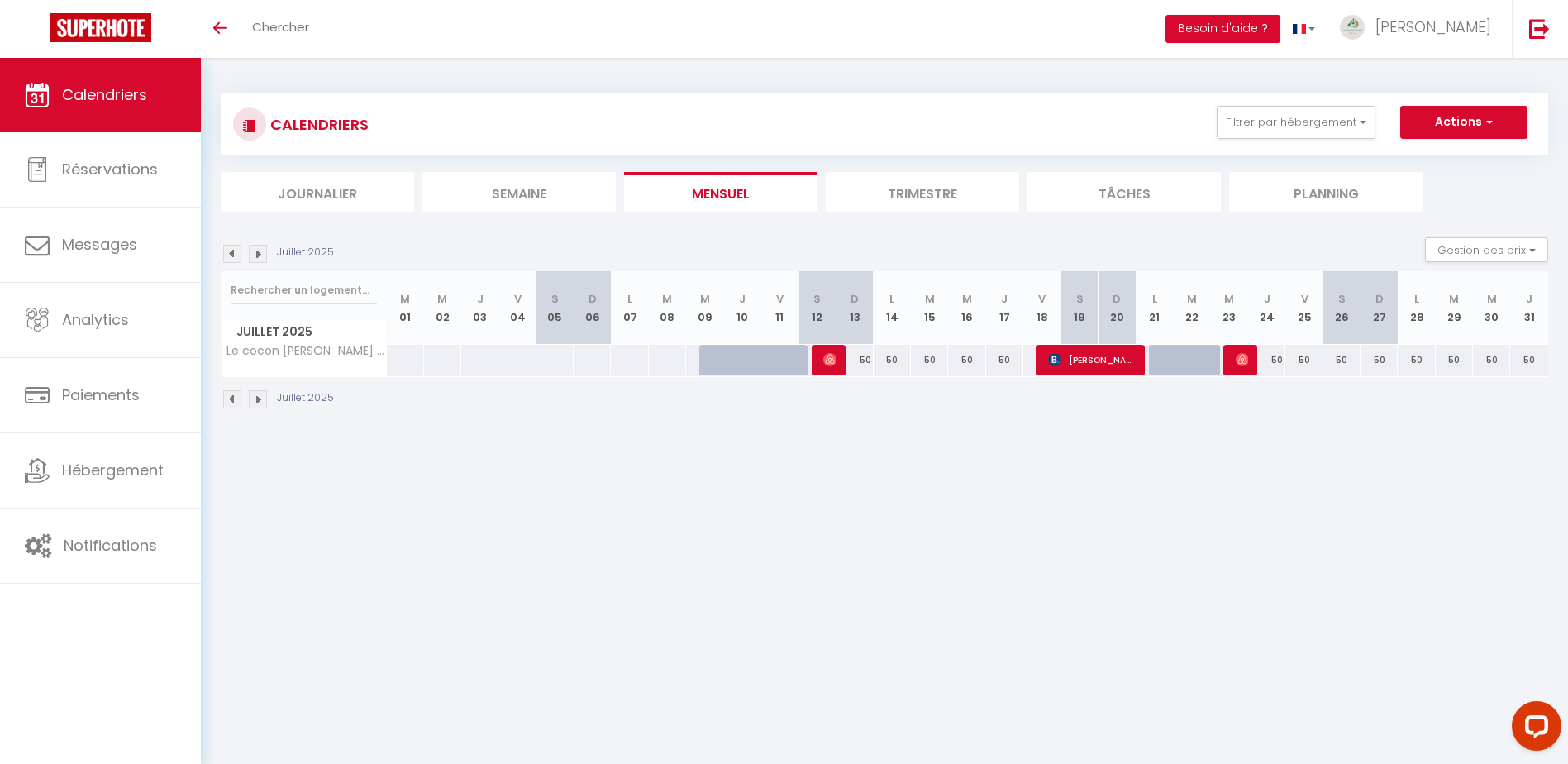
click at [258, 402] on img at bounding box center [258, 400] width 19 height 19
